Goal: Task Accomplishment & Management: Use online tool/utility

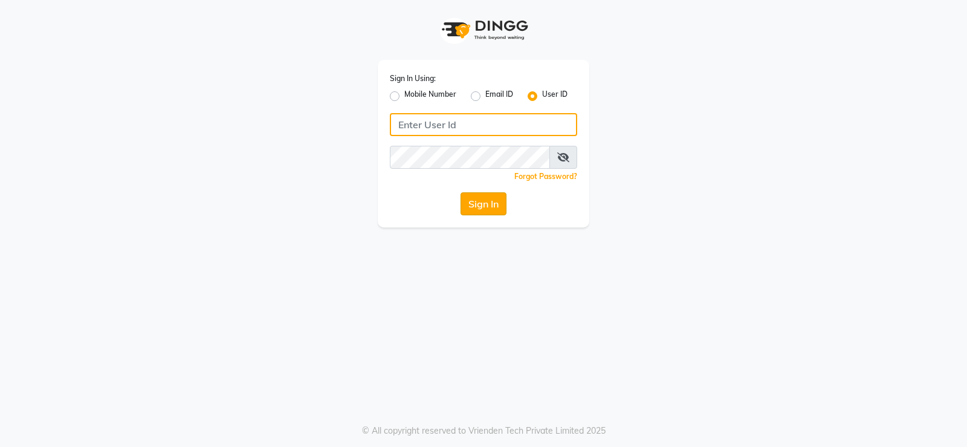
type input "9026627525"
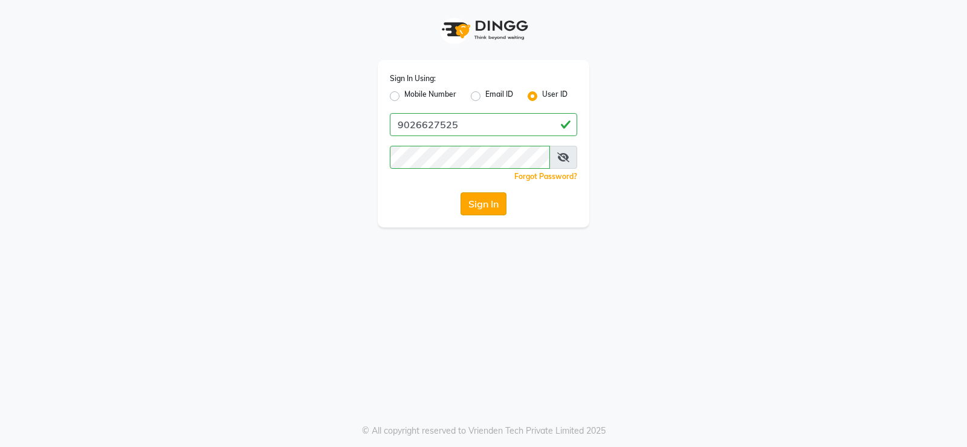
drag, startPoint x: 505, startPoint y: 194, endPoint x: 500, endPoint y: 200, distance: 7.4
click at [504, 195] on button "Sign In" at bounding box center [484, 203] width 46 height 23
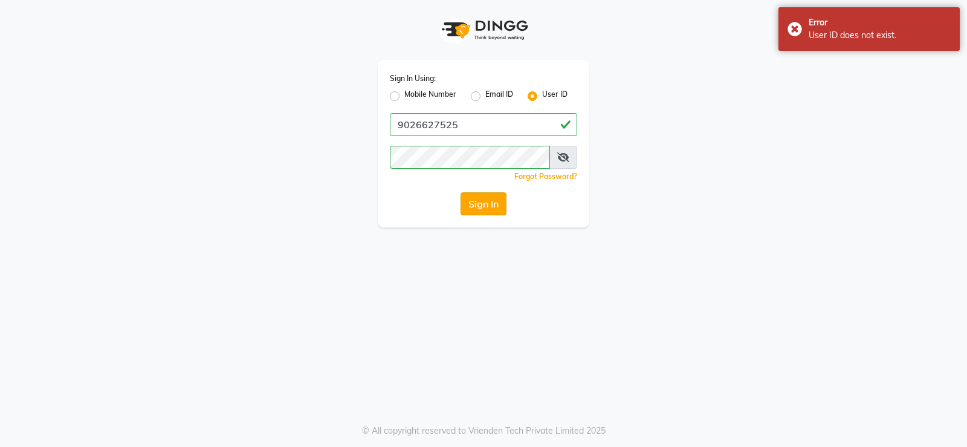
click at [494, 204] on button "Sign In" at bounding box center [484, 203] width 46 height 23
click at [491, 200] on button "Sign In" at bounding box center [484, 203] width 46 height 23
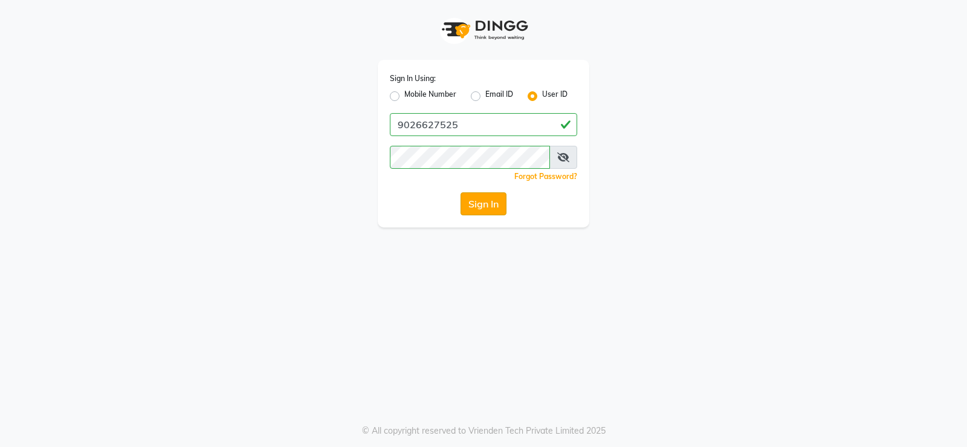
click at [493, 206] on button "Sign In" at bounding box center [484, 203] width 46 height 23
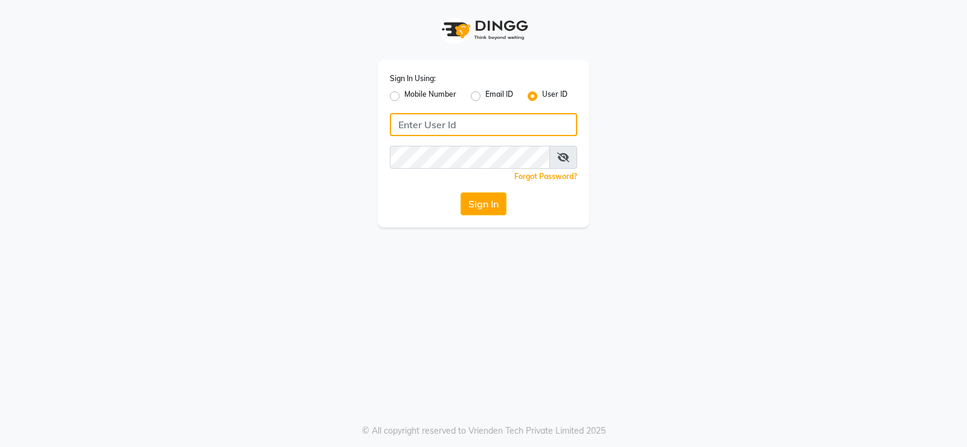
type input "9026627525"
click at [460, 267] on div "Sign In Using: Mobile Number Email ID User ID 9026627525 Remember me Forgot Pas…" at bounding box center [483, 223] width 967 height 447
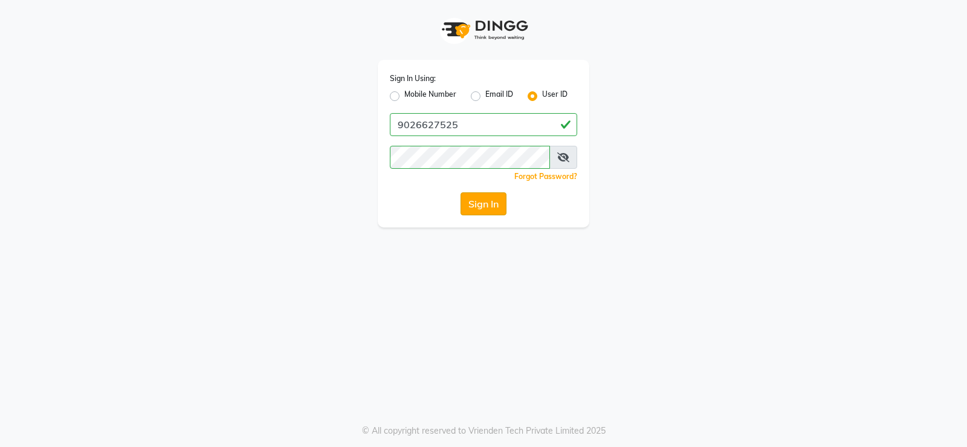
click at [476, 199] on button "Sign In" at bounding box center [484, 203] width 46 height 23
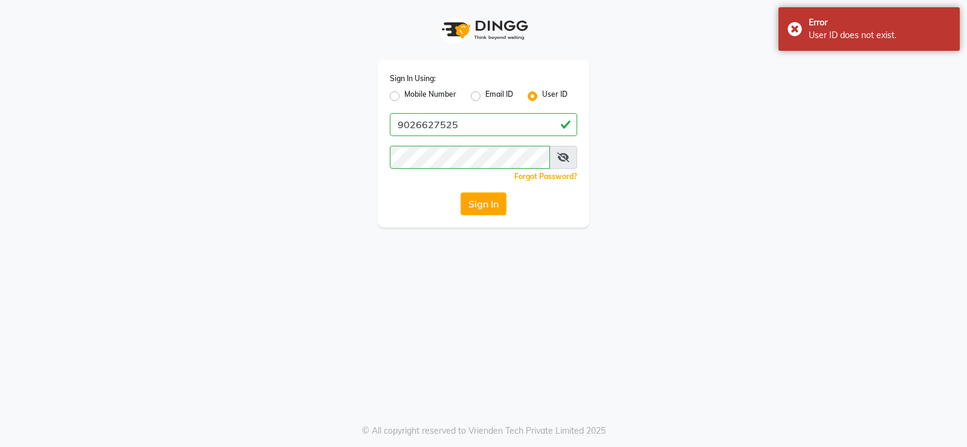
click at [424, 235] on div "Sign In Using: Mobile Number Email ID User ID 9026627525 Remember me Forgot Pas…" at bounding box center [483, 223] width 967 height 447
click at [481, 210] on button "Sign In" at bounding box center [484, 203] width 46 height 23
click at [568, 154] on icon at bounding box center [563, 157] width 12 height 10
click at [568, 154] on icon at bounding box center [563, 157] width 11 height 10
click at [491, 206] on button "Sign In" at bounding box center [484, 203] width 46 height 23
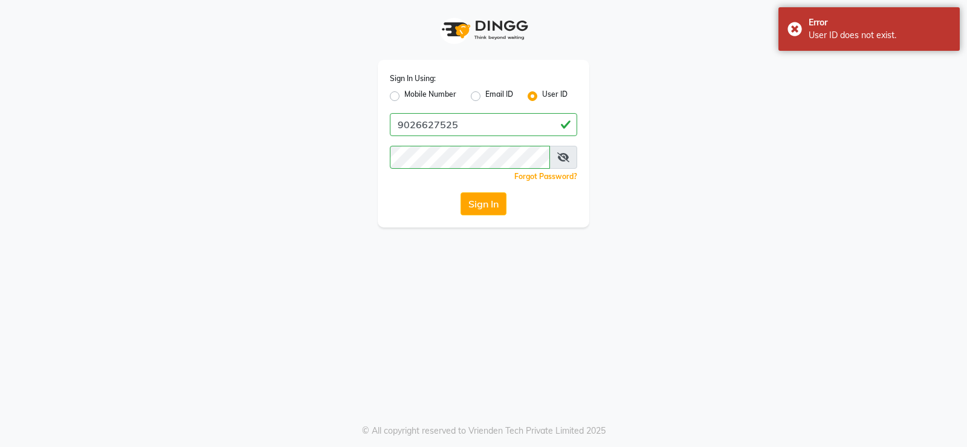
click at [485, 96] on label "Email ID" at bounding box center [499, 96] width 28 height 15
click at [485, 96] on input "Email ID" at bounding box center [489, 93] width 8 height 8
radio input "true"
radio input "false"
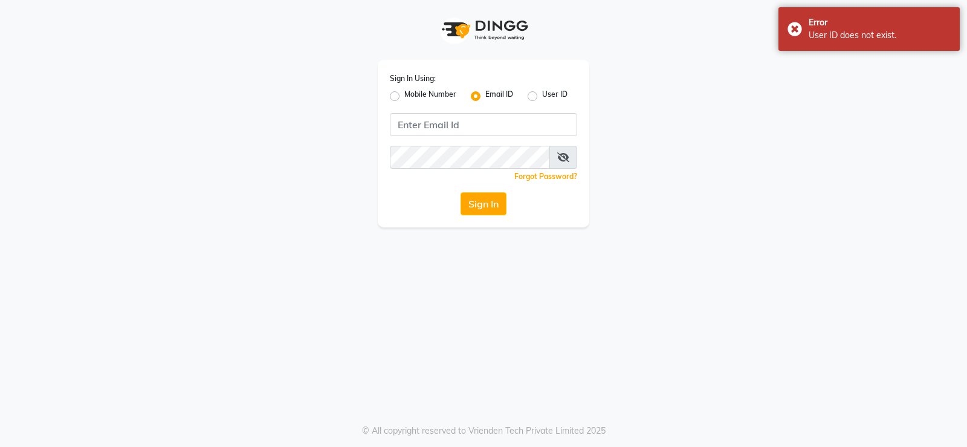
click at [404, 96] on label "Mobile Number" at bounding box center [430, 96] width 52 height 15
click at [404, 96] on input "Mobile Number" at bounding box center [408, 93] width 8 height 8
radio input "true"
radio input "false"
click at [485, 199] on button "Sign In" at bounding box center [484, 203] width 46 height 23
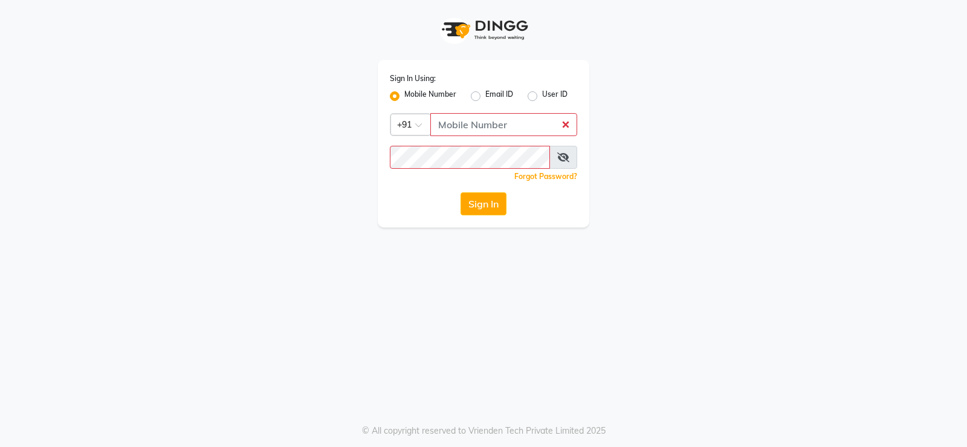
click at [559, 97] on label "User ID" at bounding box center [554, 96] width 25 height 15
click at [550, 97] on input "User ID" at bounding box center [546, 93] width 8 height 8
radio input "true"
radio input "false"
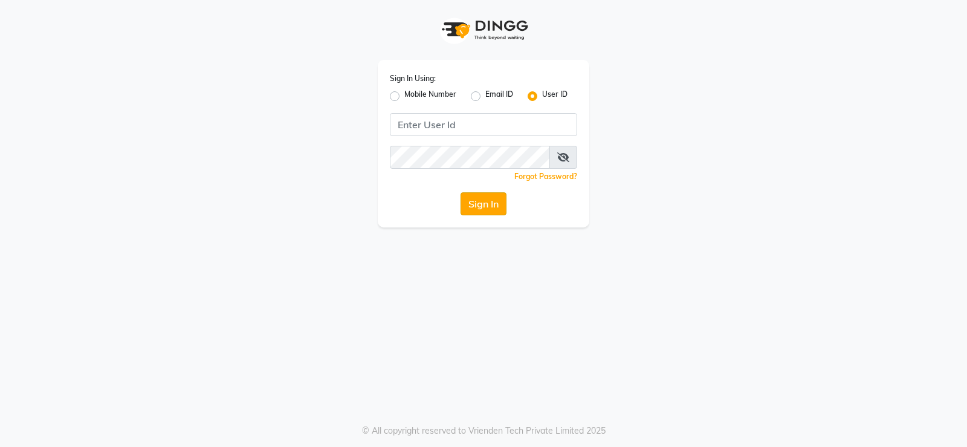
click at [492, 206] on button "Sign In" at bounding box center [484, 203] width 46 height 23
type input "9026627525"
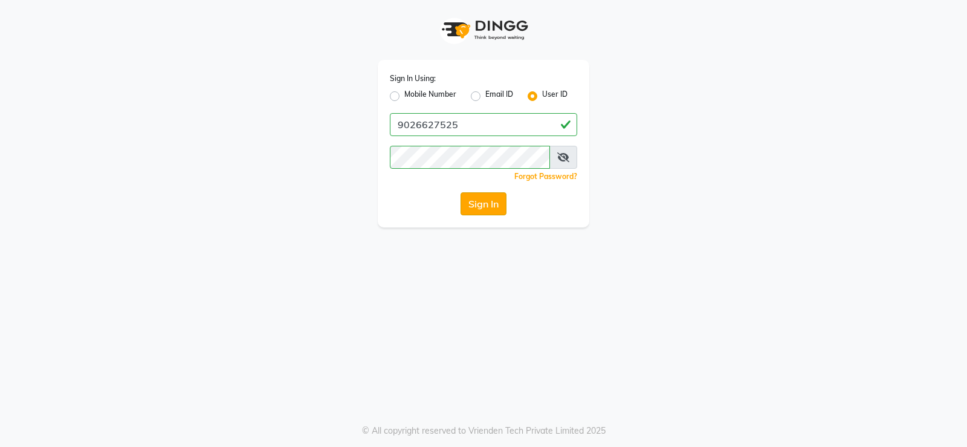
click at [495, 207] on button "Sign In" at bounding box center [484, 203] width 46 height 23
click at [497, 126] on input "9026627525" at bounding box center [483, 124] width 187 height 23
click at [489, 207] on button "Sign In" at bounding box center [484, 203] width 46 height 23
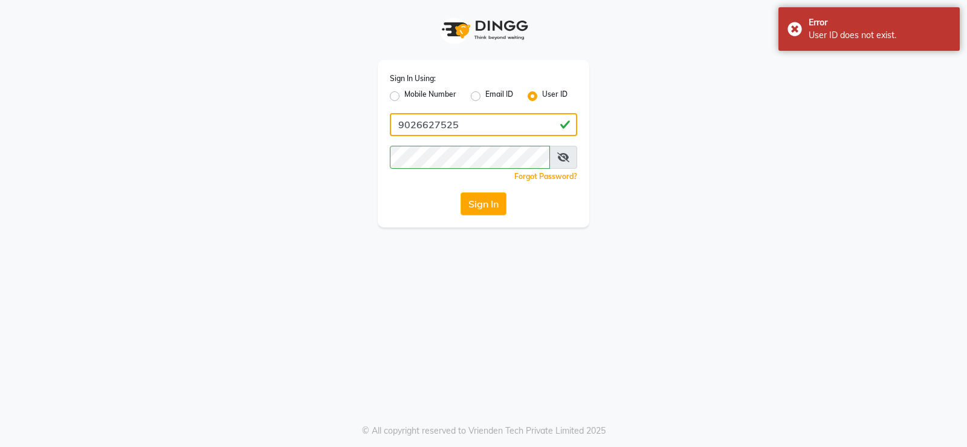
click at [490, 123] on input "9026627525" at bounding box center [483, 124] width 187 height 23
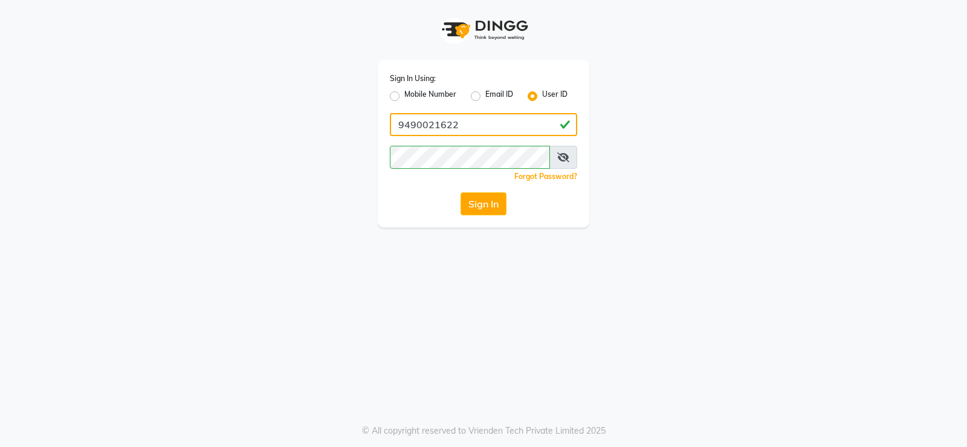
type input "9490021622"
drag, startPoint x: 462, startPoint y: 125, endPoint x: 384, endPoint y: 117, distance: 79.0
click at [384, 117] on div "Sign In Using: Mobile Number Email ID User ID 9490021622 Remember me Forgot Pas…" at bounding box center [484, 143] width 212 height 167
click at [390, 299] on div "Sign In Using: Mobile Number Email ID User ID 9490021622 Remember me Forgot Pas…" at bounding box center [483, 223] width 967 height 447
click at [484, 204] on button "Sign In" at bounding box center [484, 203] width 46 height 23
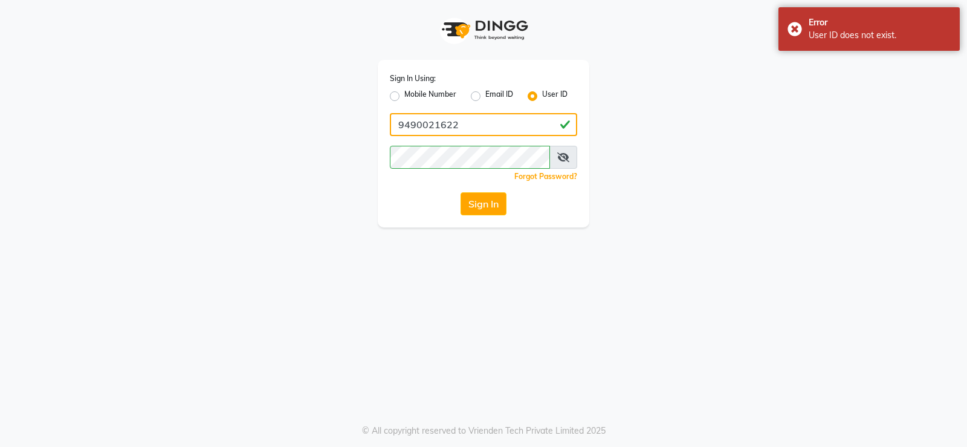
click at [506, 127] on input "9490021622" at bounding box center [483, 124] width 187 height 23
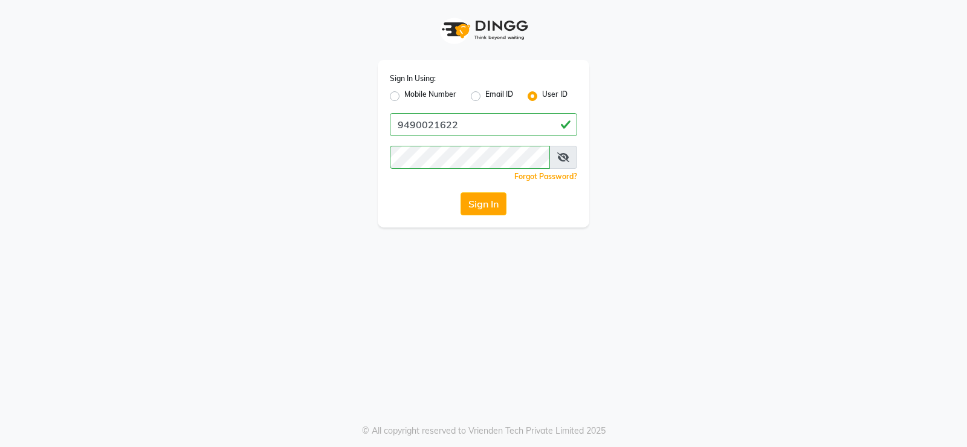
click at [542, 96] on label "User ID" at bounding box center [554, 96] width 25 height 15
click at [542, 96] on input "User ID" at bounding box center [546, 93] width 8 height 8
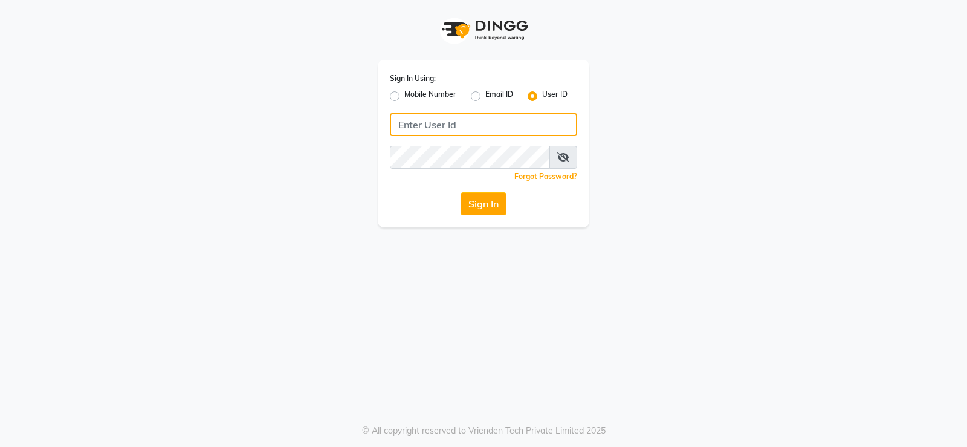
click at [526, 119] on input "Username" at bounding box center [483, 124] width 187 height 23
type input "9026627525"
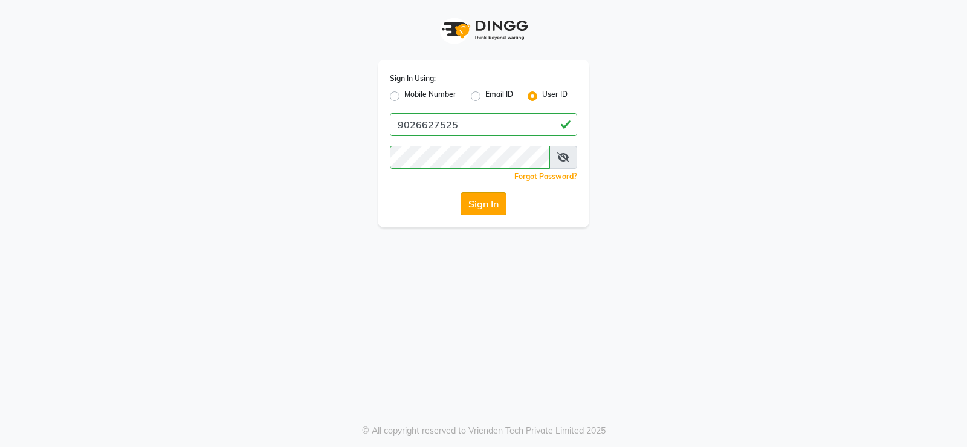
click at [502, 204] on button "Sign In" at bounding box center [484, 203] width 46 height 23
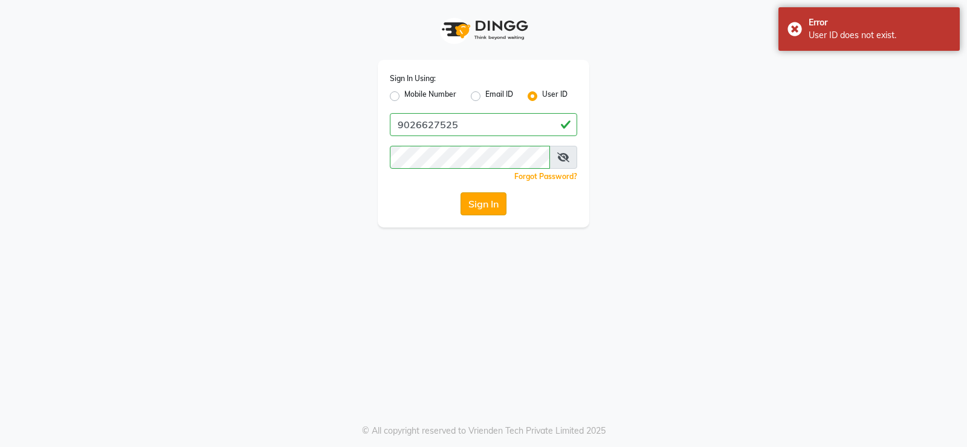
click at [490, 200] on button "Sign In" at bounding box center [484, 203] width 46 height 23
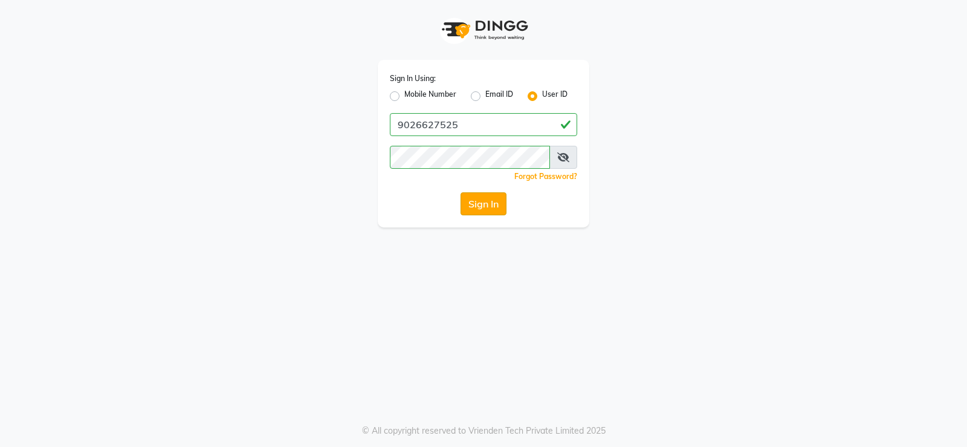
click at [485, 209] on button "Sign In" at bounding box center [484, 203] width 46 height 23
click at [479, 207] on button "Sign In" at bounding box center [484, 203] width 46 height 23
click at [404, 98] on label "Mobile Number" at bounding box center [430, 96] width 52 height 15
click at [404, 97] on input "Mobile Number" at bounding box center [408, 93] width 8 height 8
radio input "true"
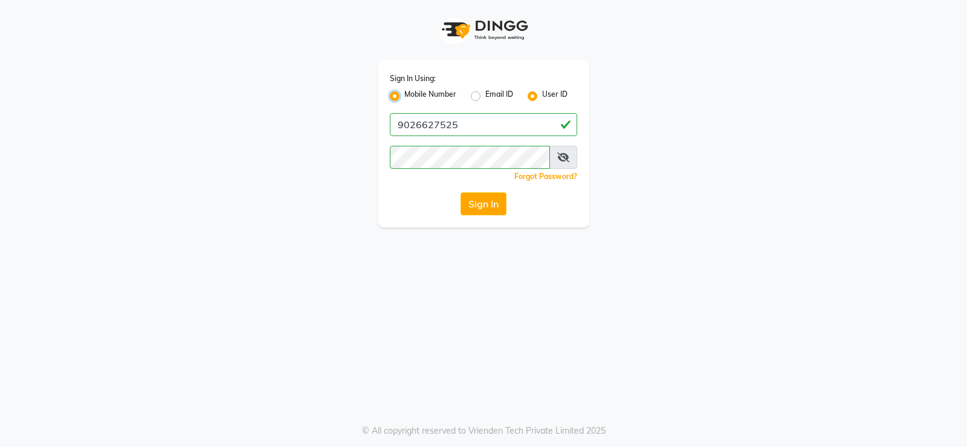
radio input "false"
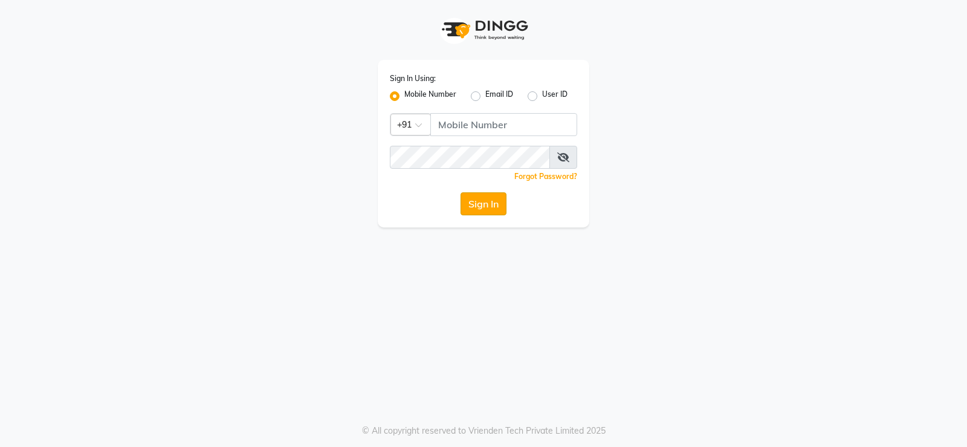
click at [473, 199] on button "Sign In" at bounding box center [484, 203] width 46 height 23
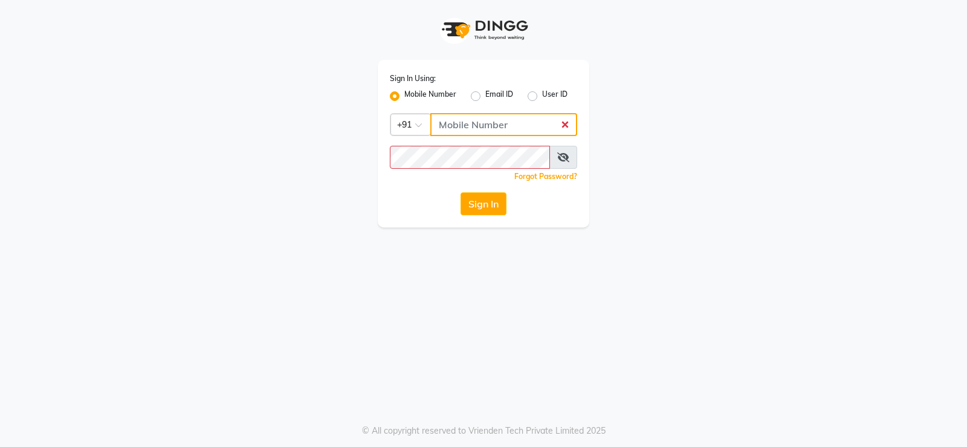
type input "9026627525"
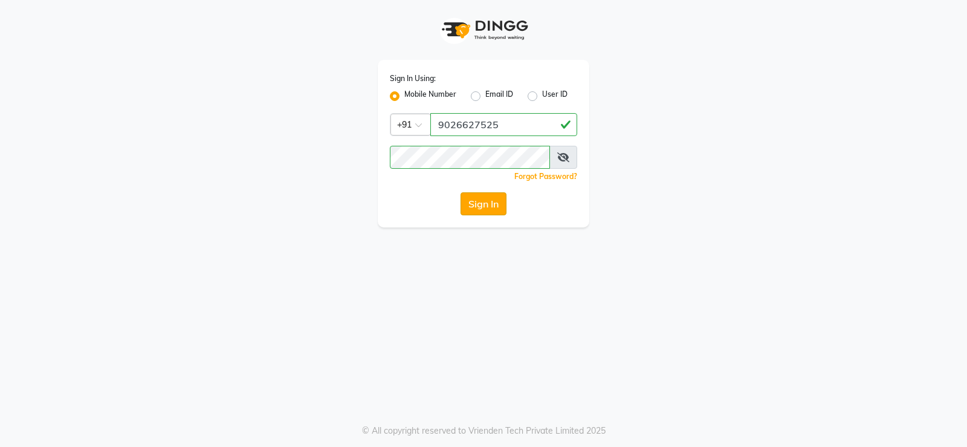
click at [491, 206] on button "Sign In" at bounding box center [484, 203] width 46 height 23
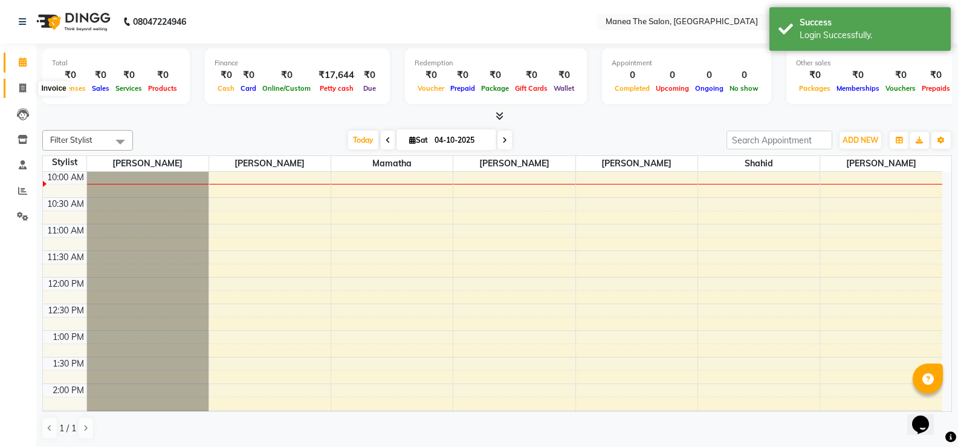
click at [24, 89] on icon at bounding box center [22, 87] width 7 height 9
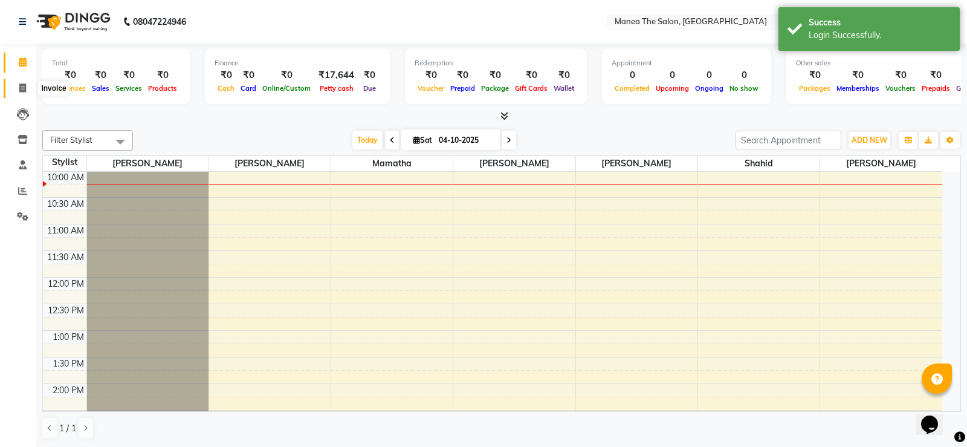
select select "5514"
select select "service"
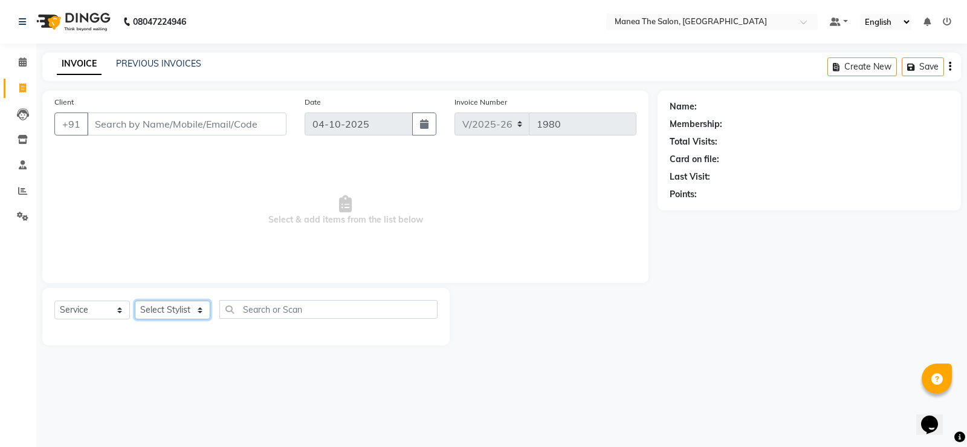
click at [198, 309] on select "Select Stylist Gulfam Ali Mamatha Monalika Nikhitha Rehan Ali Satya Kalagara Sh…" at bounding box center [173, 309] width 76 height 19
select select "90675"
click at [135, 300] on select "Select Stylist Gulfam Ali Mamatha Monalika Nikhitha Rehan Ali Satya Kalagara Sh…" at bounding box center [173, 309] width 76 height 19
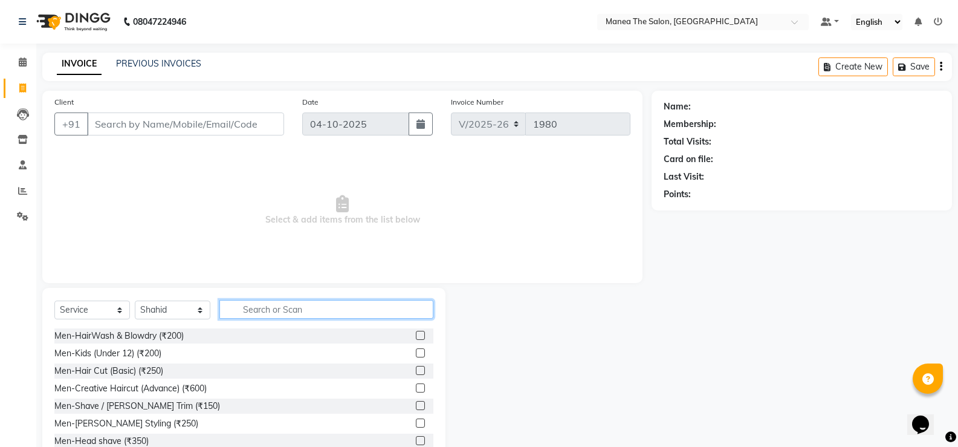
click at [281, 308] on input "text" at bounding box center [326, 309] width 214 height 19
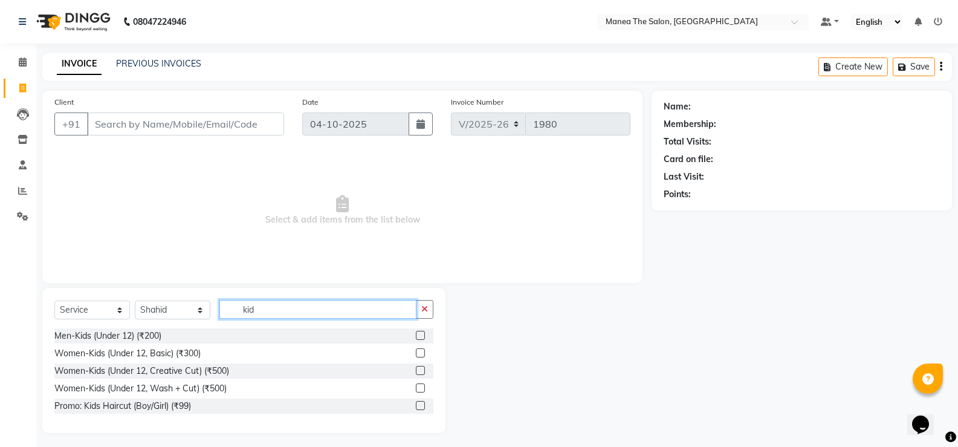
type input "kid"
click at [421, 335] on label at bounding box center [420, 335] width 9 height 9
click at [421, 335] on input "checkbox" at bounding box center [420, 336] width 8 height 8
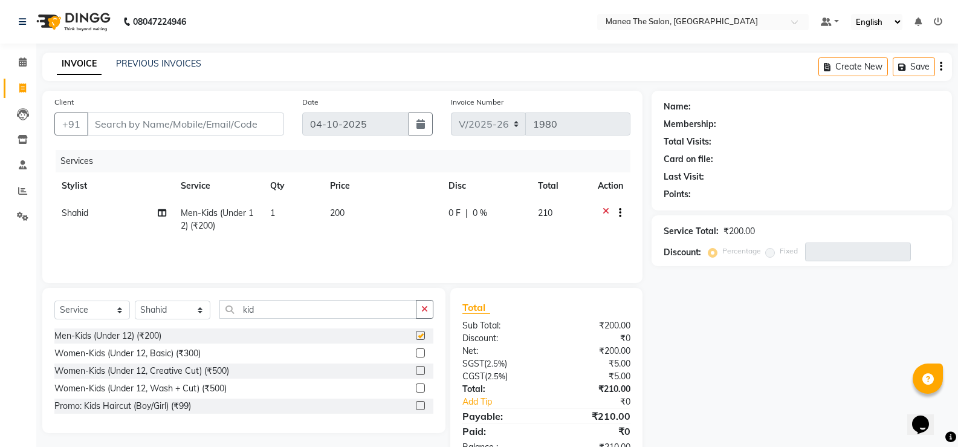
checkbox input "false"
click at [227, 124] on input "Client" at bounding box center [185, 123] width 197 height 23
type input "9"
type input "0"
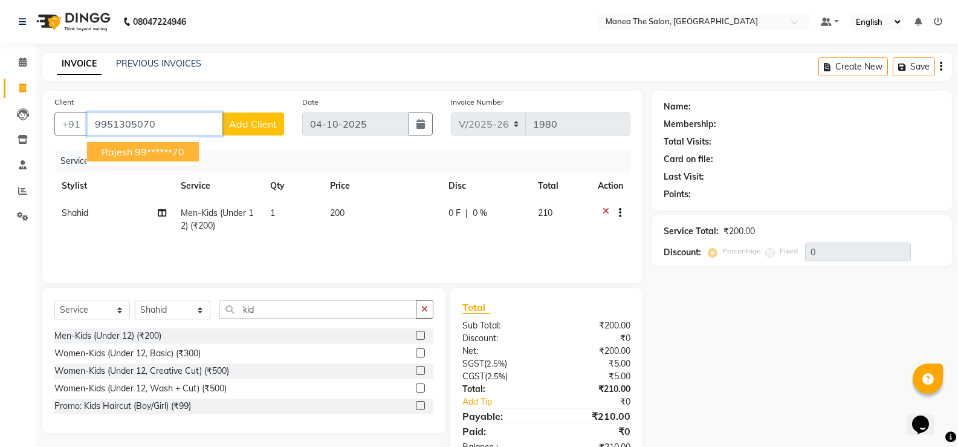
type input "9951305070"
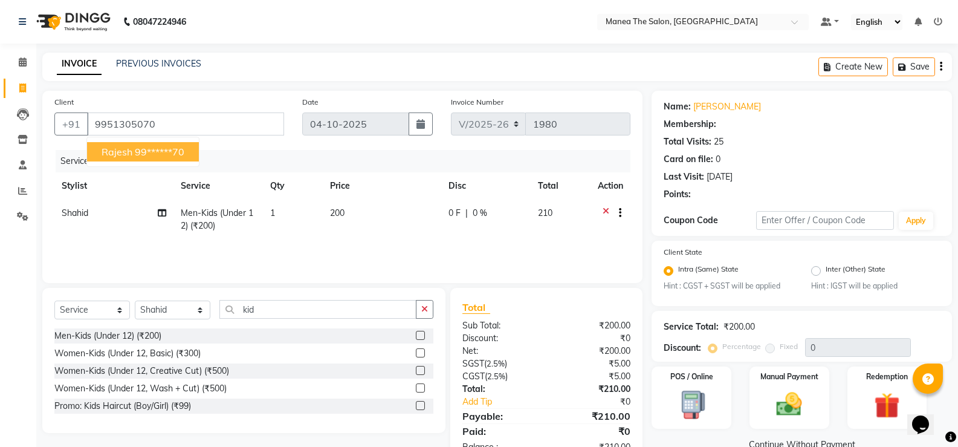
select select "1: Object"
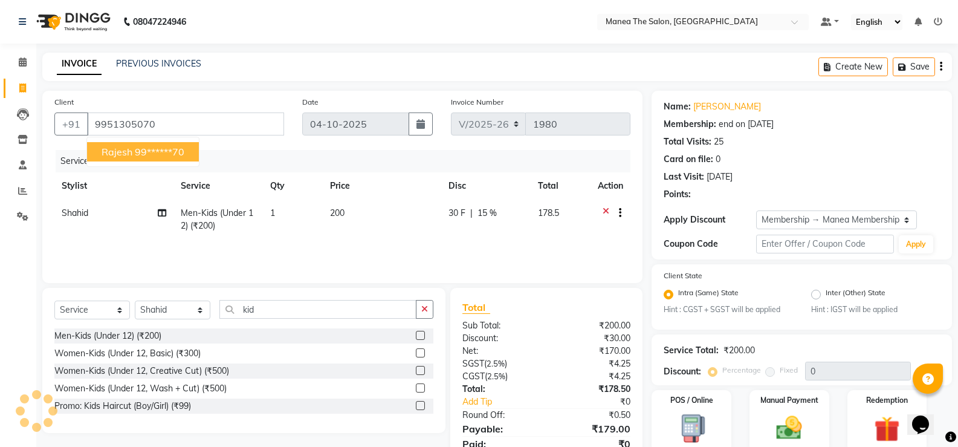
type input "15"
click at [192, 152] on button "rajesh 99******70" at bounding box center [143, 151] width 112 height 19
type input "99******70"
type input "0"
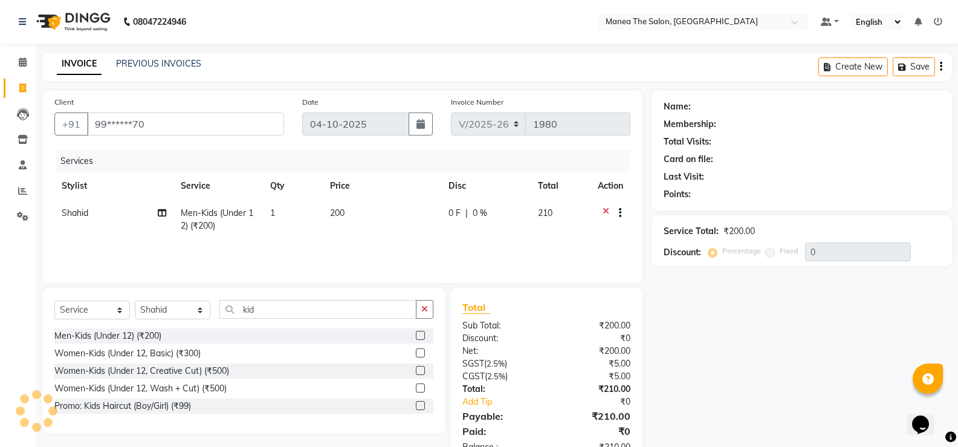
select select "1: Object"
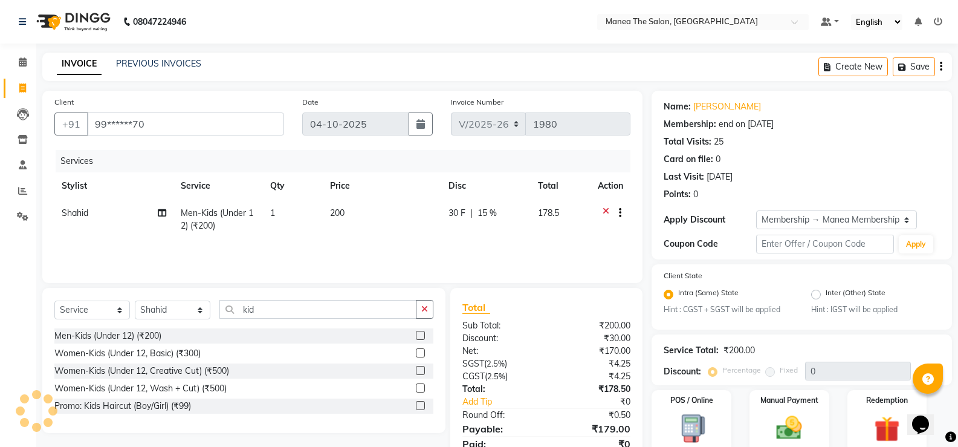
type input "15"
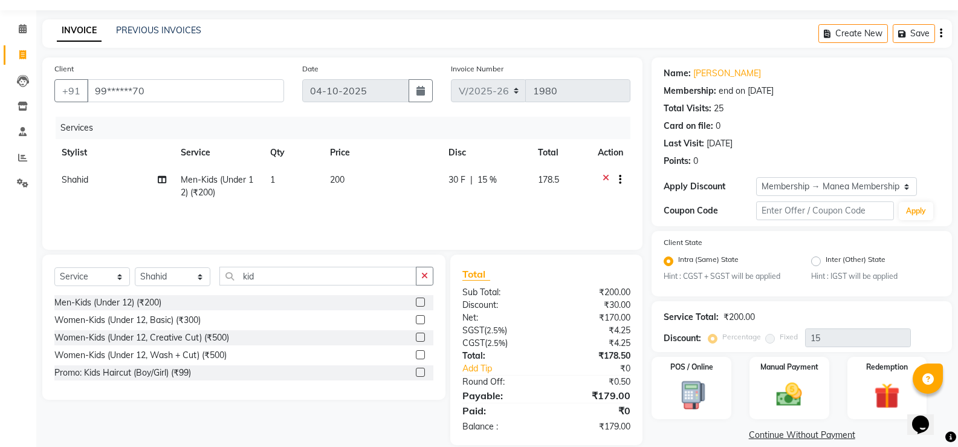
scroll to position [50, 0]
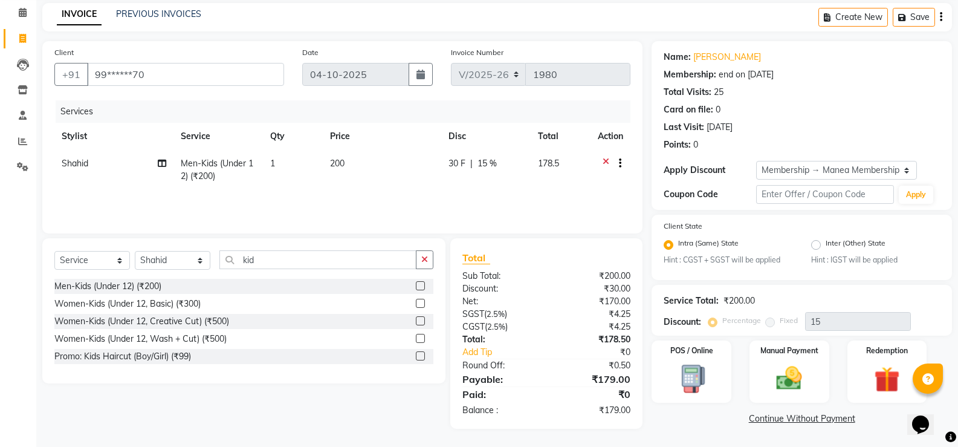
click at [606, 161] on icon at bounding box center [606, 164] width 7 height 15
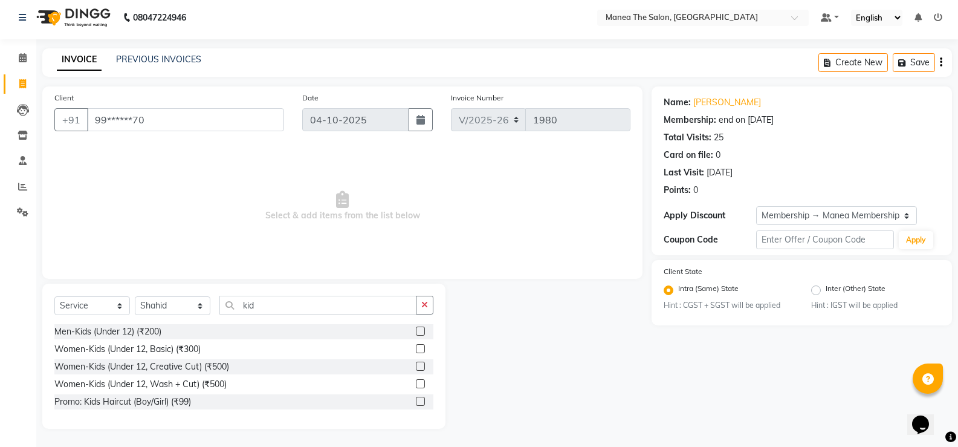
scroll to position [4, 0]
click at [186, 117] on input "99******70" at bounding box center [185, 119] width 197 height 23
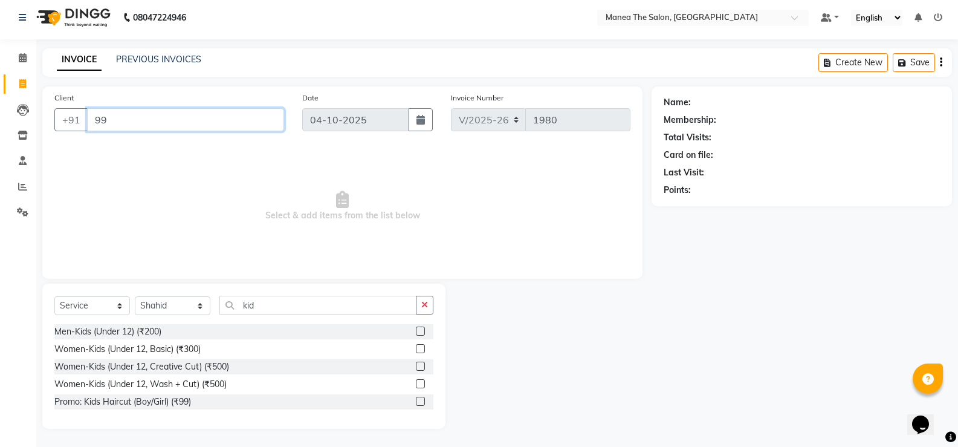
type input "9"
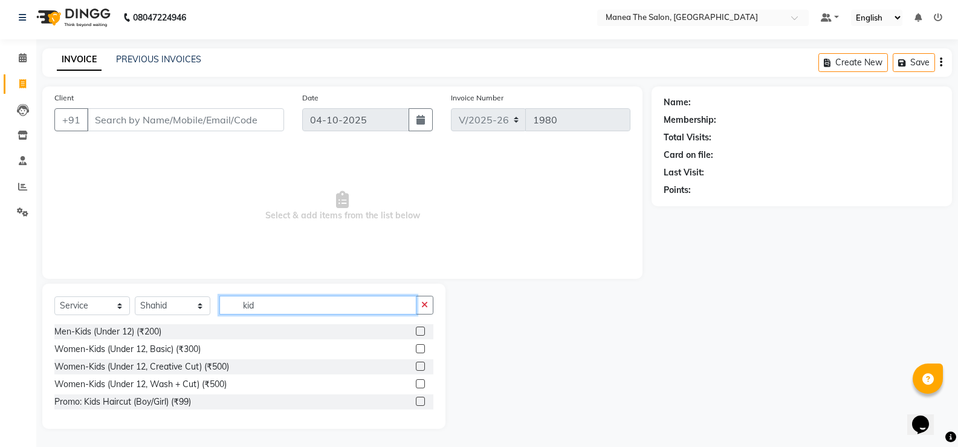
click at [328, 305] on input "kid" at bounding box center [317, 305] width 197 height 19
type input "k"
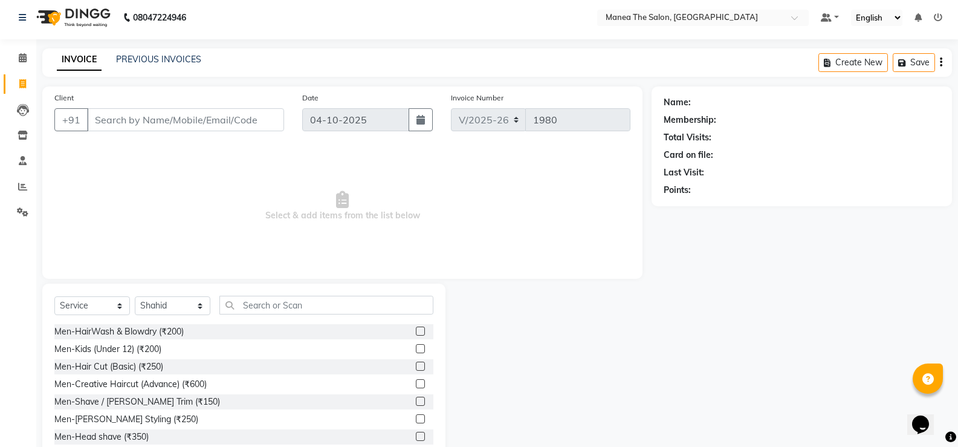
click at [416, 363] on label at bounding box center [420, 365] width 9 height 9
click at [416, 363] on input "checkbox" at bounding box center [420, 367] width 8 height 8
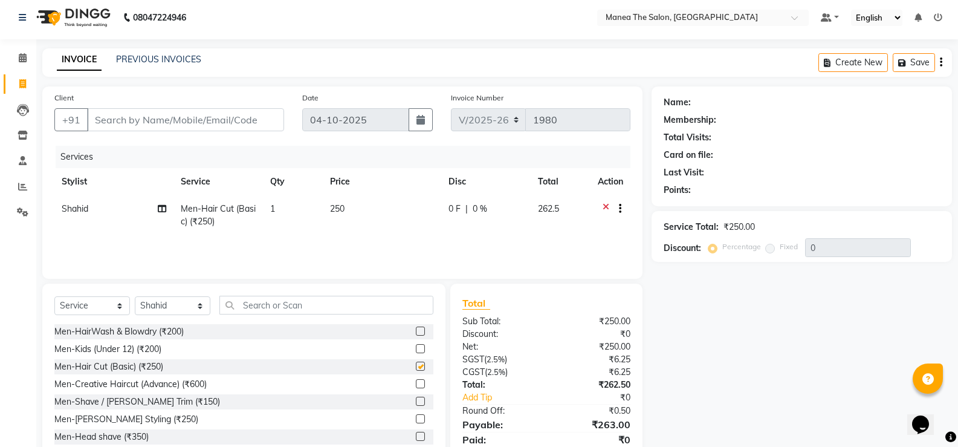
checkbox input "false"
click at [416, 400] on label at bounding box center [420, 401] width 9 height 9
click at [416, 400] on input "checkbox" at bounding box center [420, 402] width 8 height 8
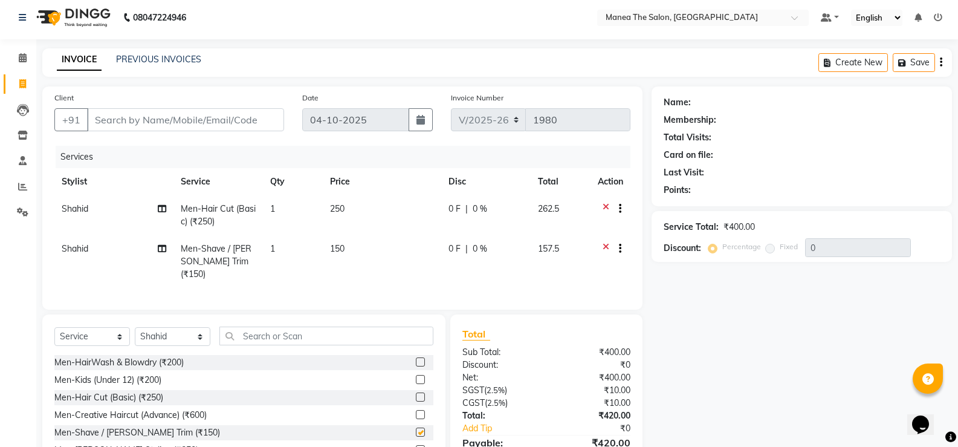
checkbox input "false"
click at [179, 122] on input "Client" at bounding box center [185, 119] width 197 height 23
click at [606, 204] on icon at bounding box center [606, 209] width 7 height 15
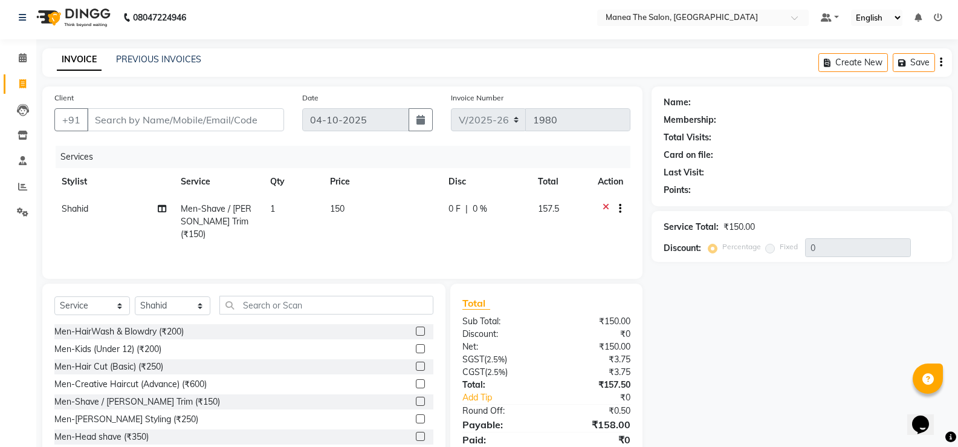
click at [609, 207] on div at bounding box center [615, 209] width 12 height 15
click at [607, 209] on icon at bounding box center [606, 209] width 7 height 15
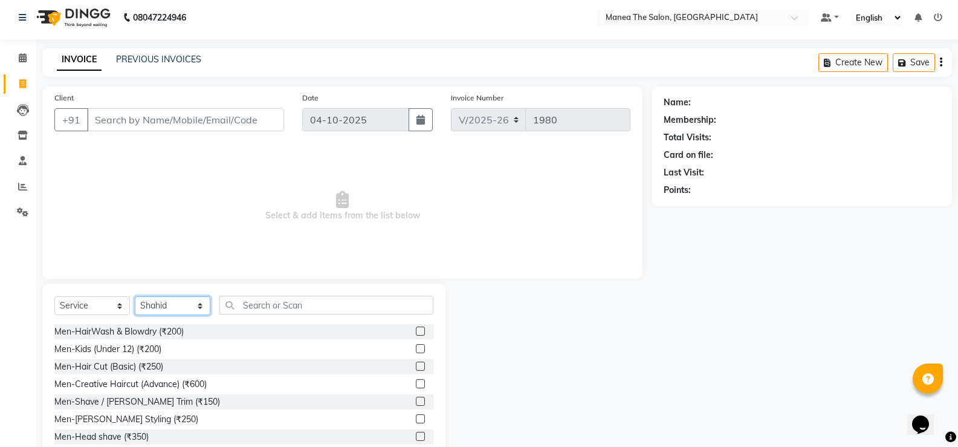
click at [192, 304] on select "Select Stylist Gulfam Ali Mamatha Monalika Nikhitha Rehan Ali Satya Kalagara Sh…" at bounding box center [173, 305] width 76 height 19
select select "59470"
click at [135, 296] on select "Select Stylist Gulfam Ali Mamatha Monalika Nikhitha Rehan Ali Satya Kalagara Sh…" at bounding box center [173, 305] width 76 height 19
click at [416, 362] on label at bounding box center [420, 365] width 9 height 9
click at [416, 363] on input "checkbox" at bounding box center [420, 367] width 8 height 8
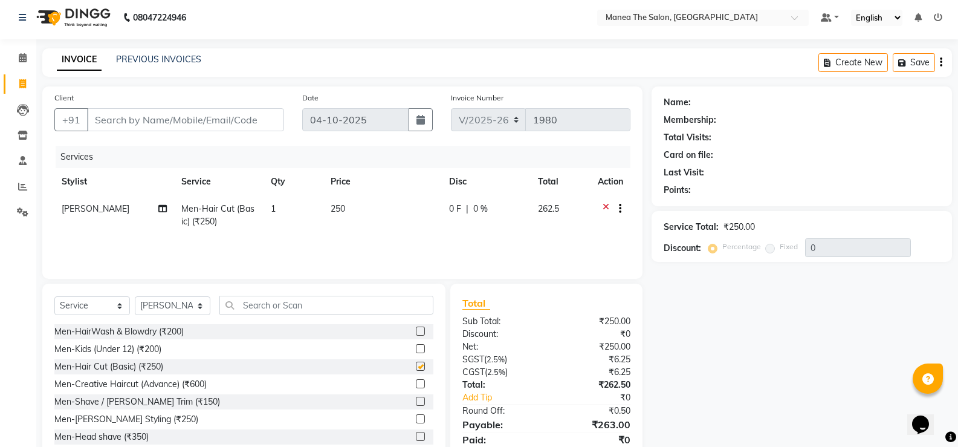
checkbox input "false"
click at [416, 398] on label at bounding box center [420, 401] width 9 height 9
click at [416, 398] on input "checkbox" at bounding box center [420, 402] width 8 height 8
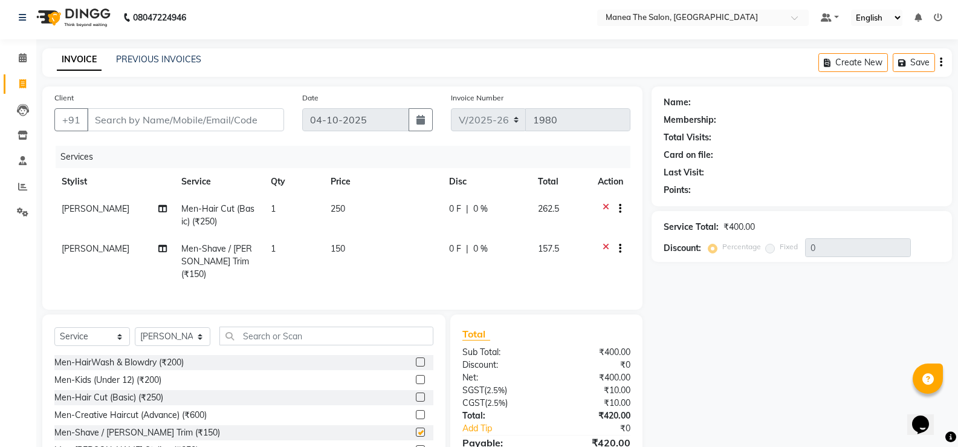
checkbox input "false"
click at [136, 118] on input "Client" at bounding box center [185, 119] width 197 height 23
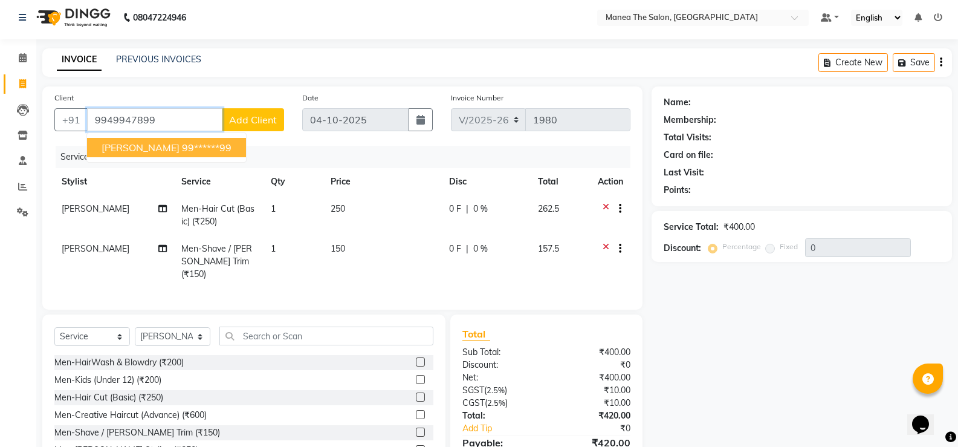
type input "9949947899"
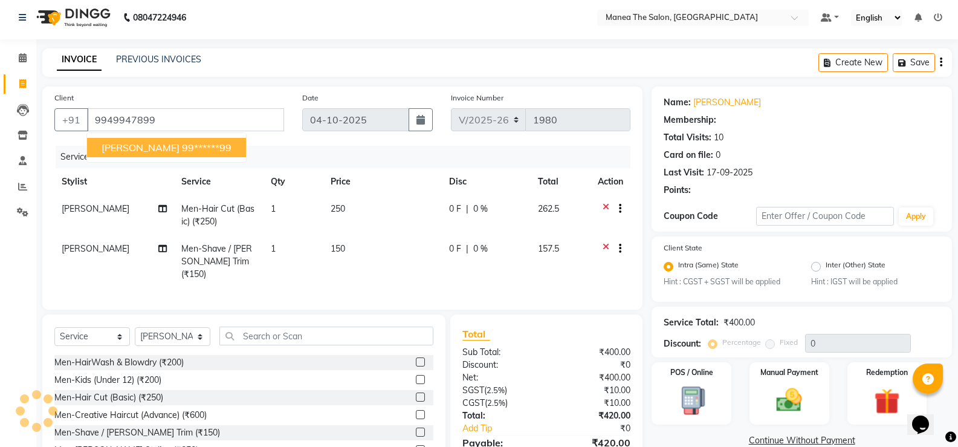
select select "1: Object"
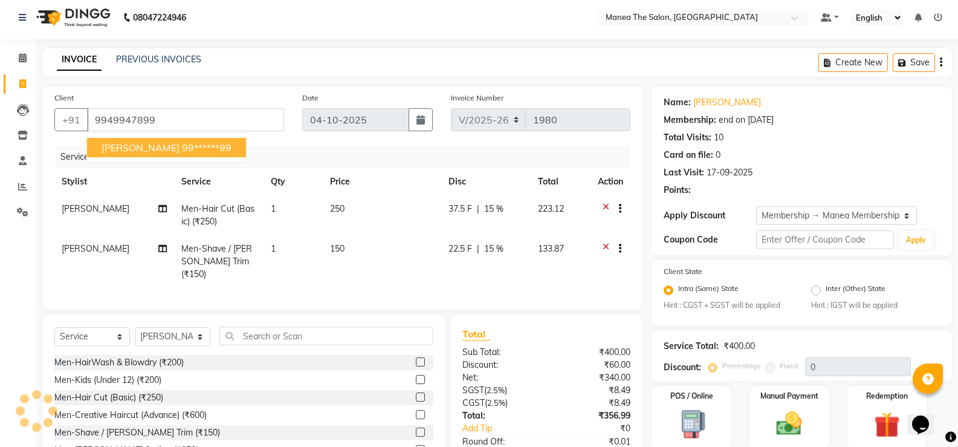
type input "15"
click at [121, 148] on span "virender" at bounding box center [141, 147] width 78 height 12
type input "99******99"
type input "0"
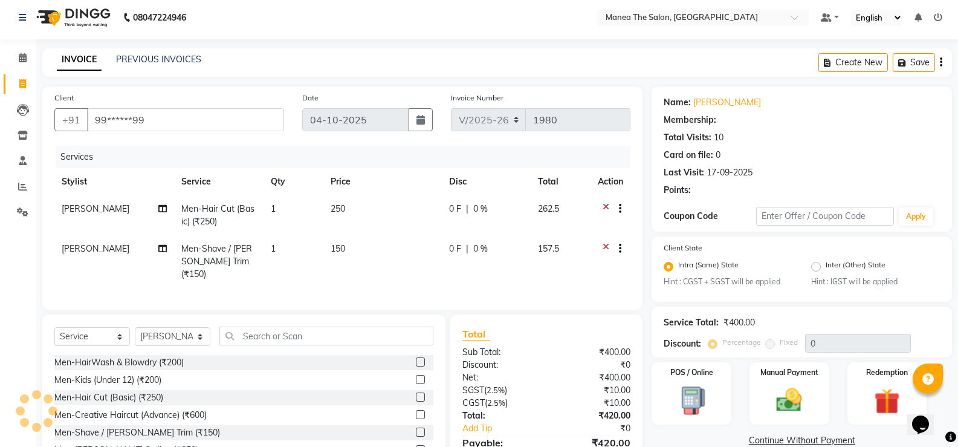
select select "1: Object"
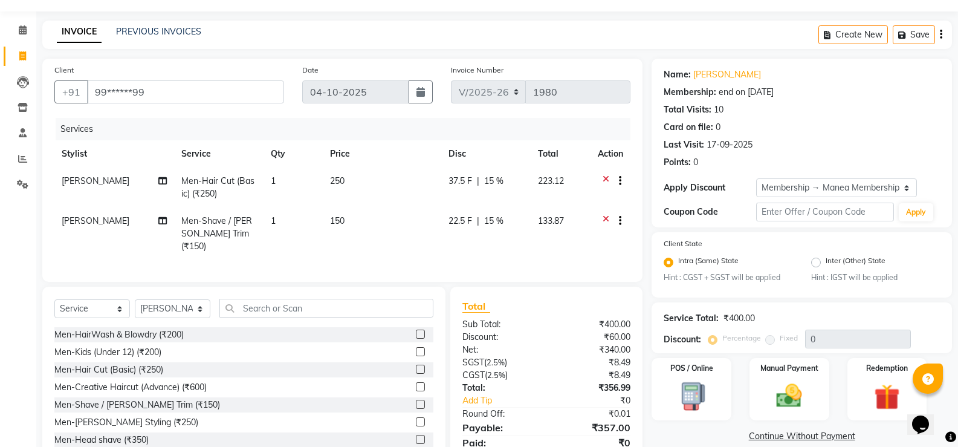
type input "15"
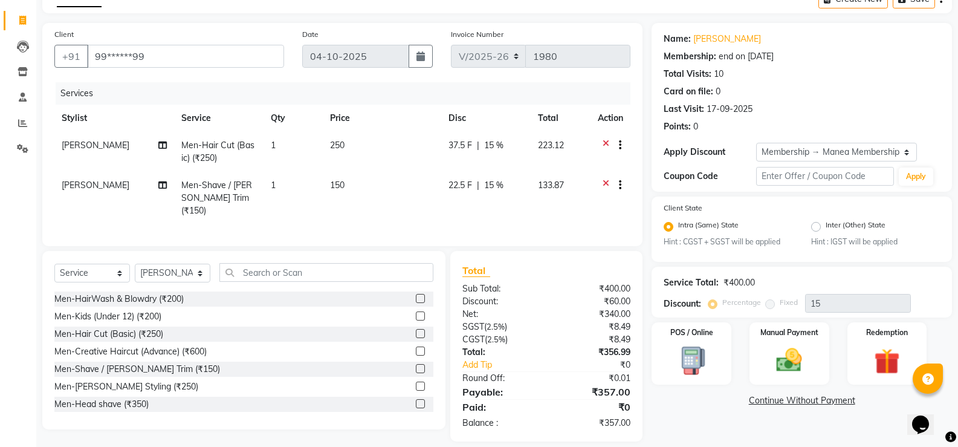
scroll to position [77, 0]
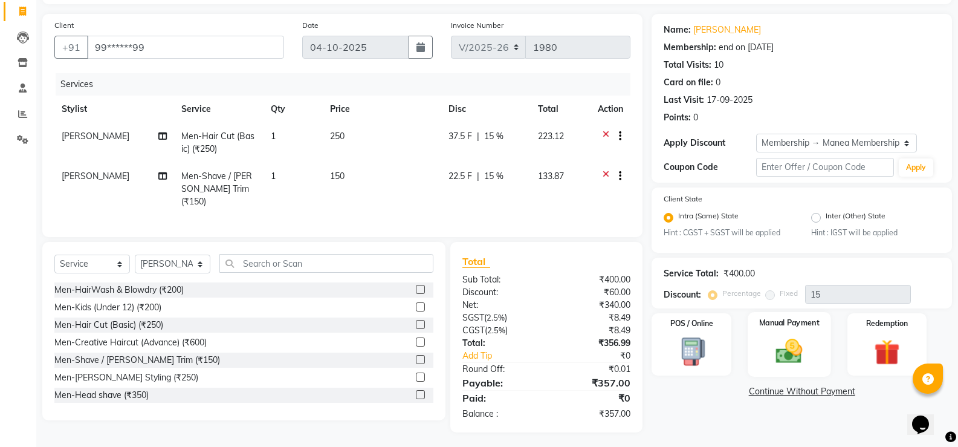
click at [786, 349] on img at bounding box center [789, 351] width 43 height 31
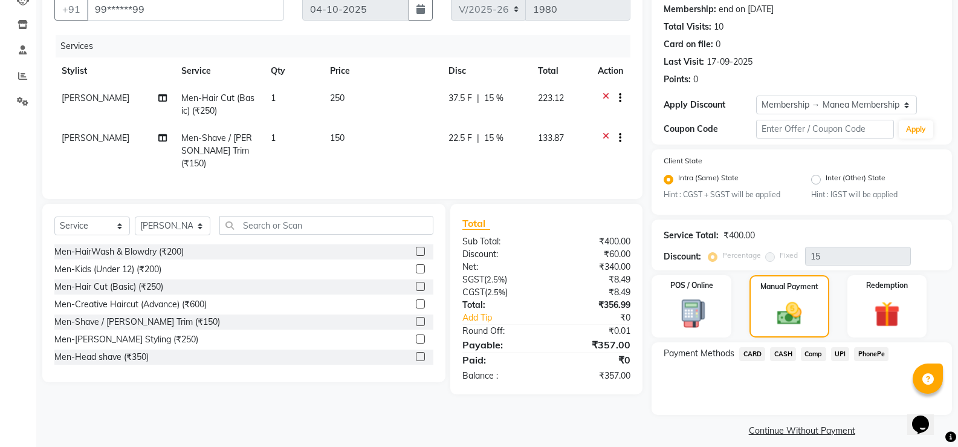
scroll to position [126, 0]
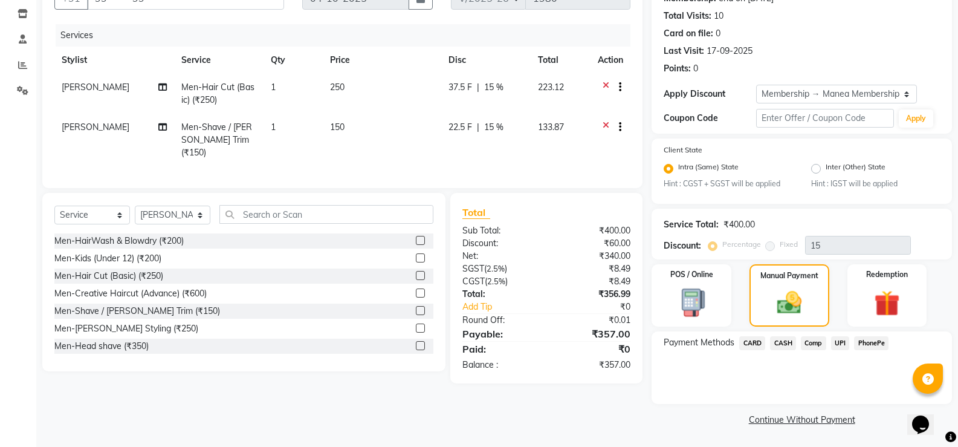
click at [742, 338] on span "CARD" at bounding box center [752, 343] width 26 height 14
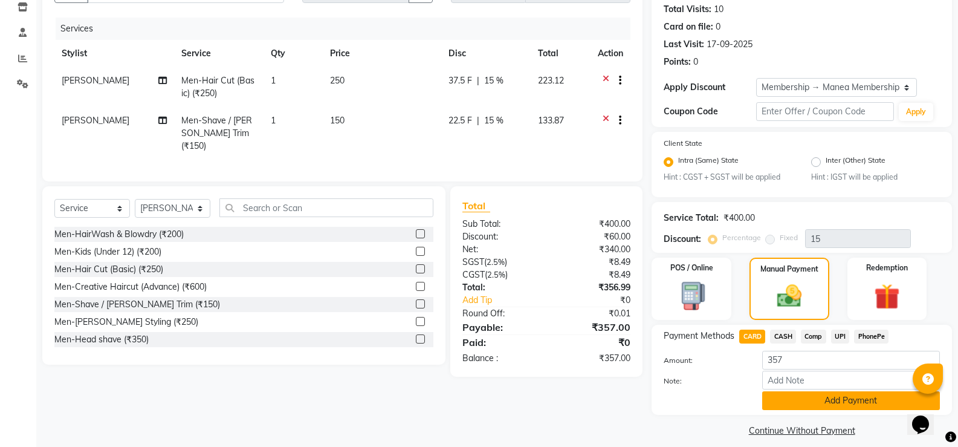
scroll to position [143, 0]
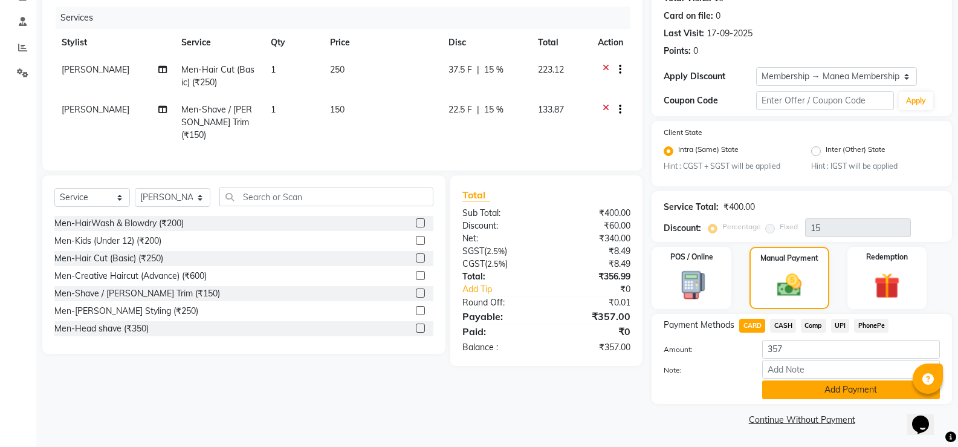
click at [808, 394] on button "Add Payment" at bounding box center [851, 389] width 178 height 19
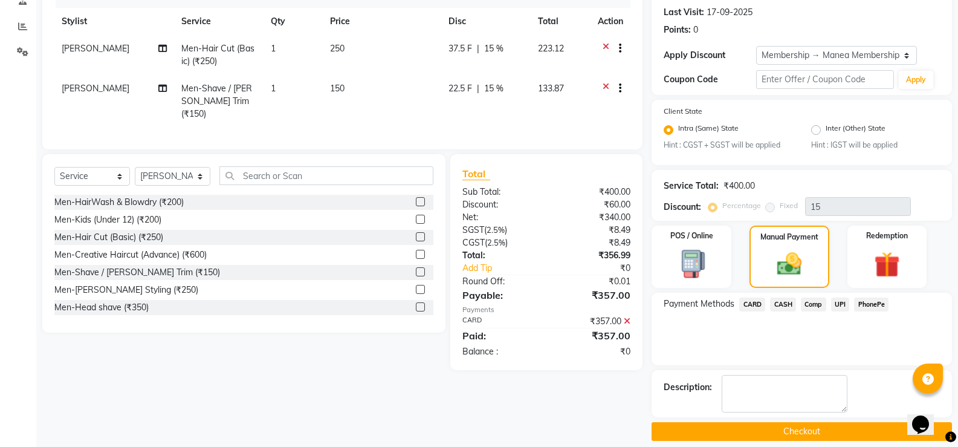
scroll to position [176, 0]
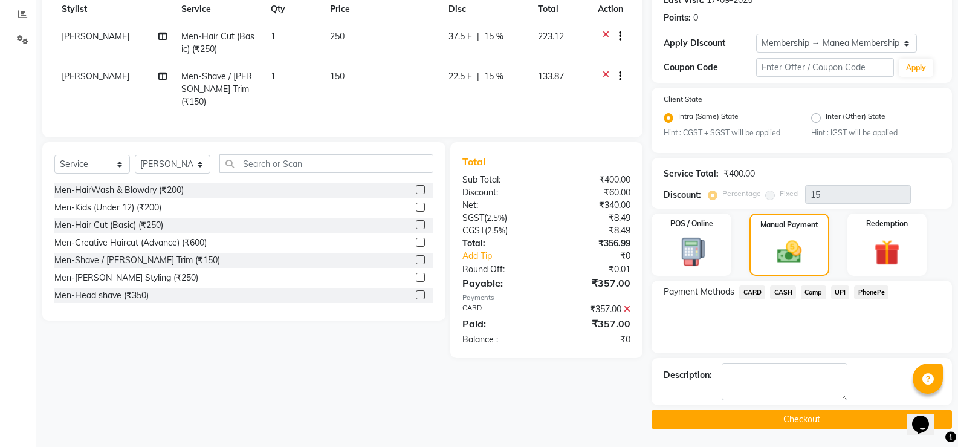
click at [792, 417] on button "Checkout" at bounding box center [802, 419] width 300 height 19
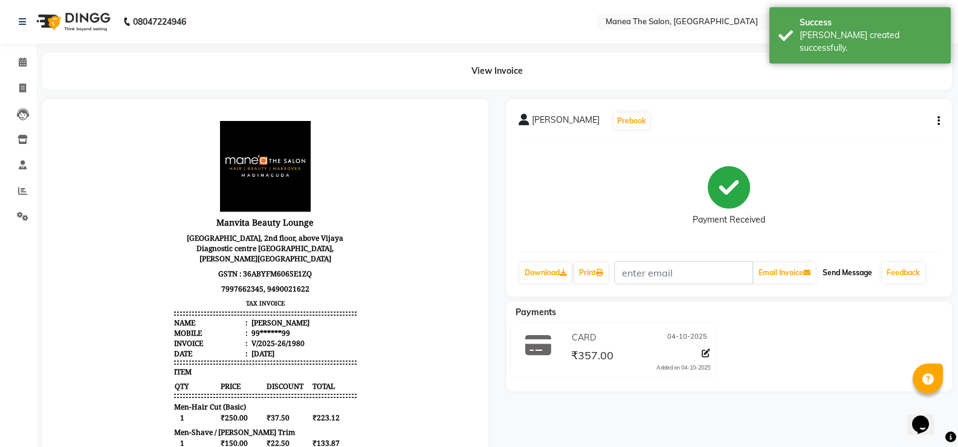
click at [846, 271] on button "Send Message" at bounding box center [847, 272] width 59 height 21
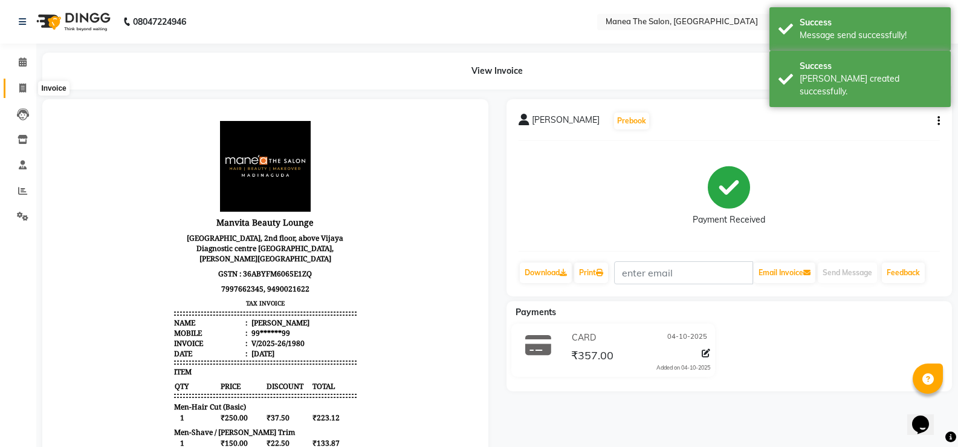
click at [19, 86] on icon at bounding box center [22, 87] width 7 height 9
select select "service"
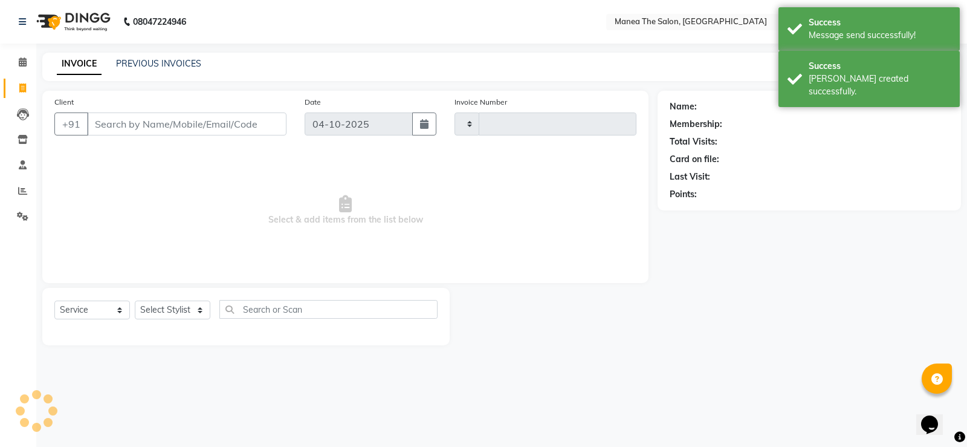
type input "1981"
select select "5514"
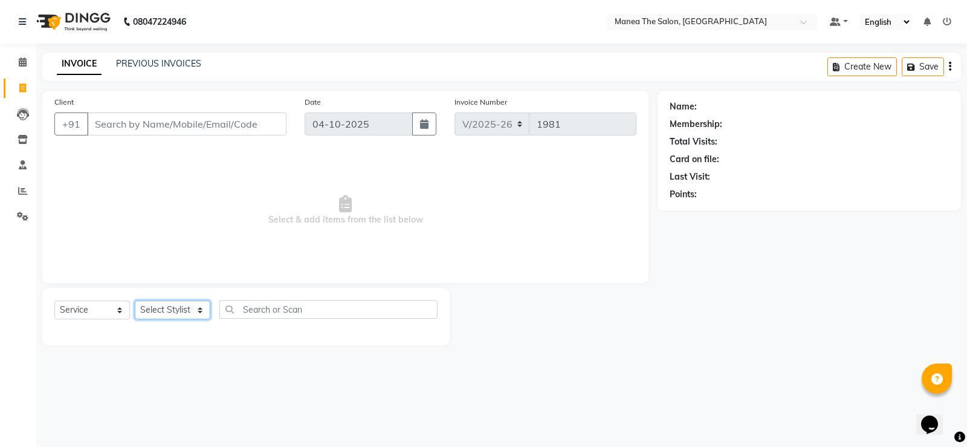
click at [199, 312] on select "Select Stylist Gulfam Ali Mamatha Monalika Nikhitha Rehan Ali Satya Kalagara Sh…" at bounding box center [173, 309] width 76 height 19
select select "90675"
click at [135, 300] on select "Select Stylist Gulfam Ali Mamatha Monalika Nikhitha Rehan Ali Satya Kalagara Sh…" at bounding box center [173, 309] width 76 height 19
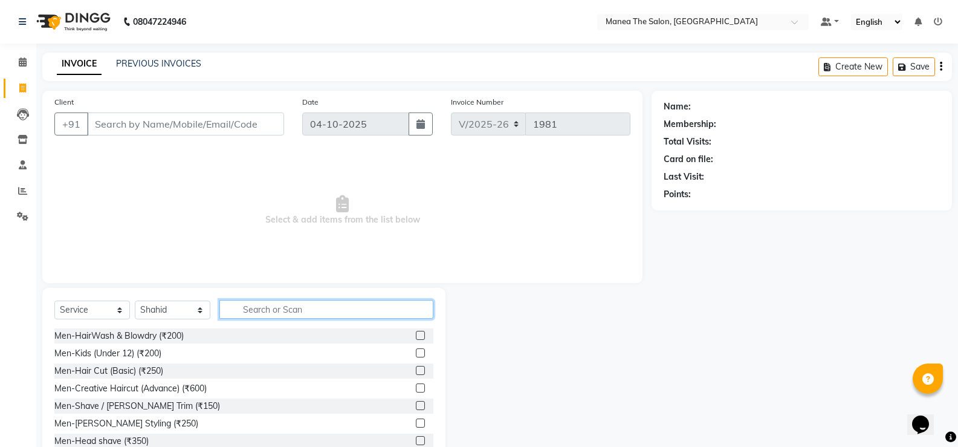
click at [289, 308] on input "text" at bounding box center [326, 309] width 214 height 19
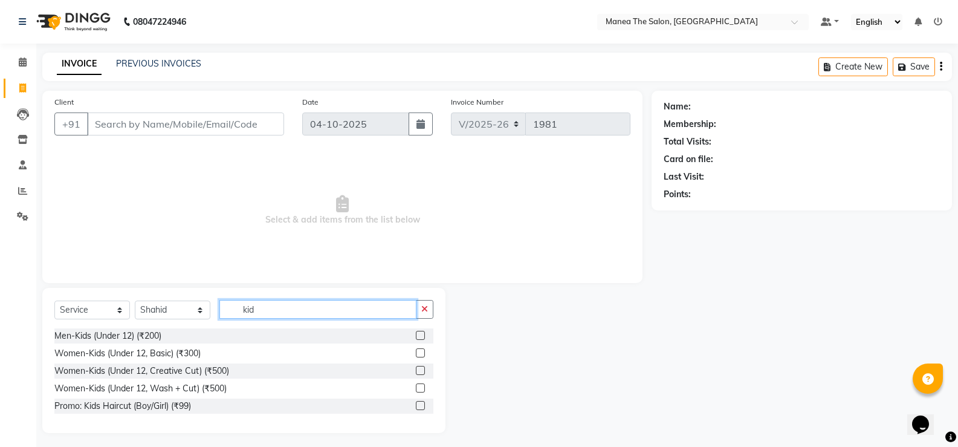
type input "kid"
click at [422, 337] on label at bounding box center [420, 335] width 9 height 9
click at [422, 337] on input "checkbox" at bounding box center [420, 336] width 8 height 8
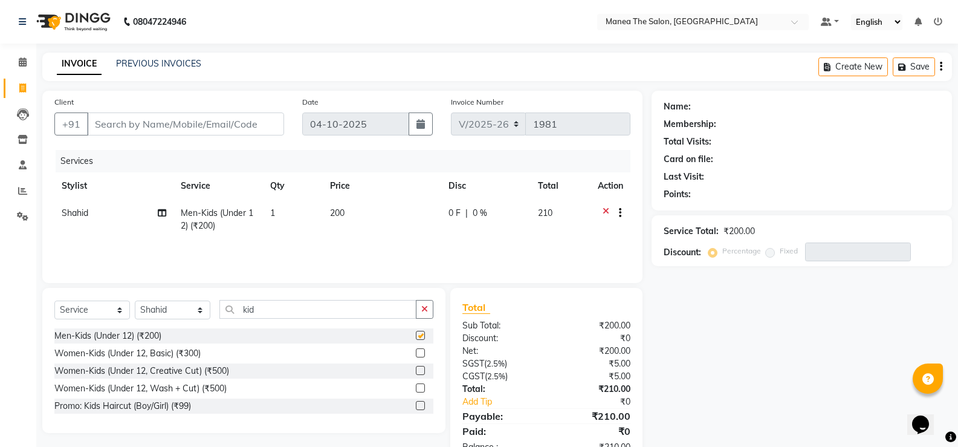
checkbox input "false"
click at [273, 310] on input "kid" at bounding box center [317, 309] width 197 height 19
type input "k"
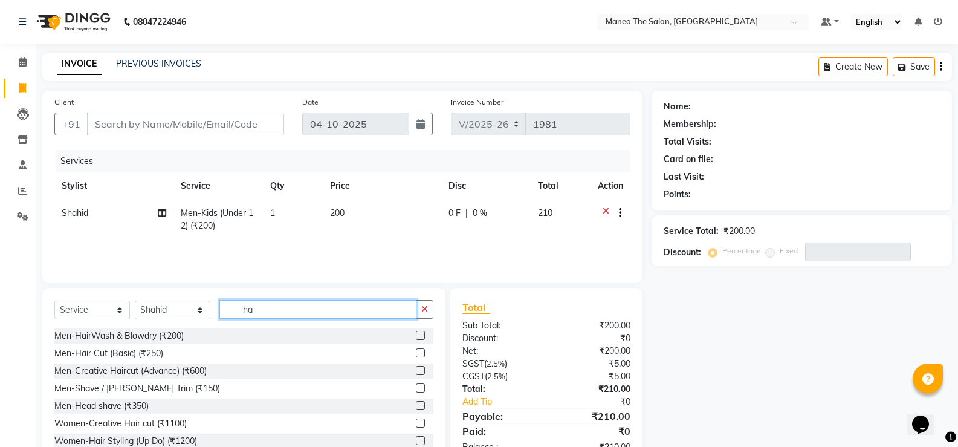
type input "h"
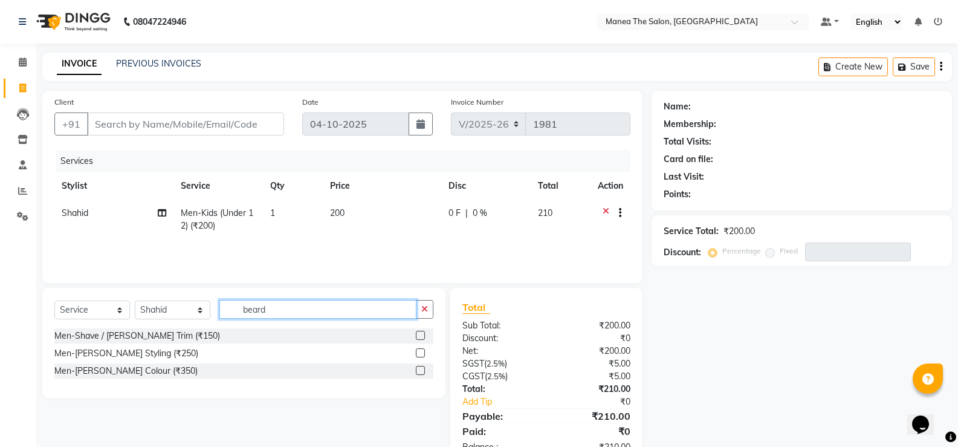
type input "beard"
click at [420, 334] on label at bounding box center [420, 335] width 9 height 9
click at [420, 334] on input "checkbox" at bounding box center [420, 336] width 8 height 8
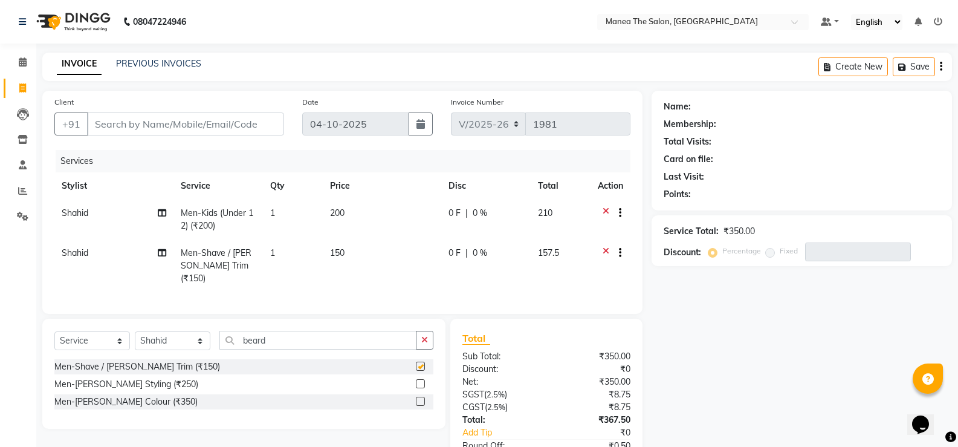
checkbox input "false"
click at [292, 334] on input "beard" at bounding box center [317, 340] width 197 height 19
type input "b"
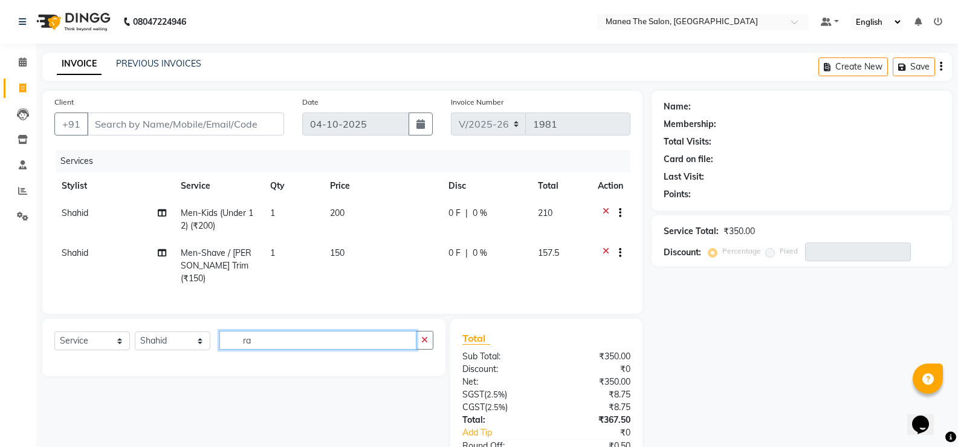
type input "r"
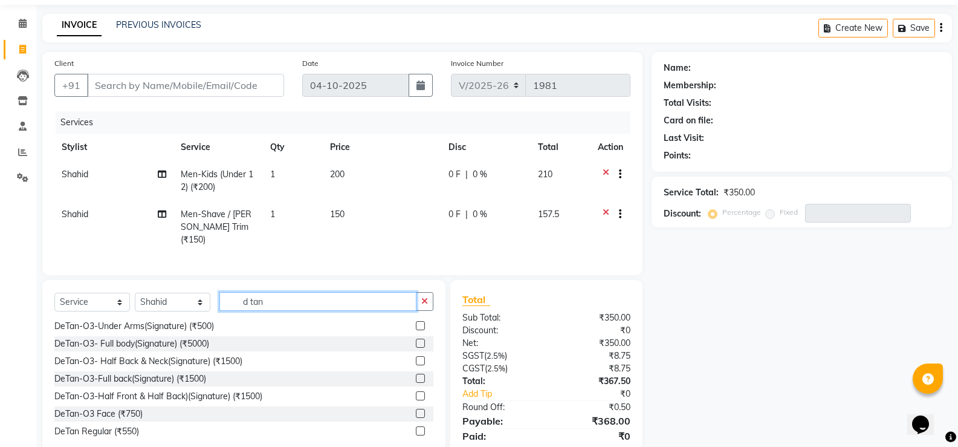
scroll to position [77, 0]
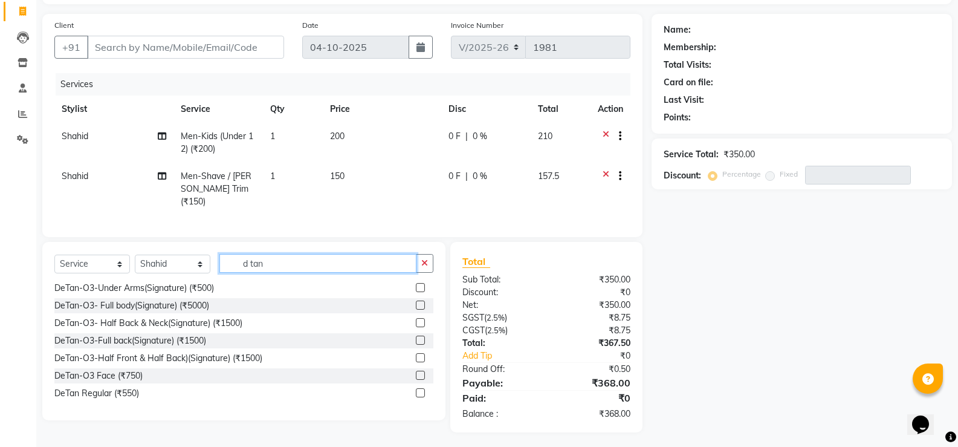
type input "d tan"
click at [416, 388] on label at bounding box center [420, 392] width 9 height 9
click at [416, 389] on input "checkbox" at bounding box center [420, 393] width 8 height 8
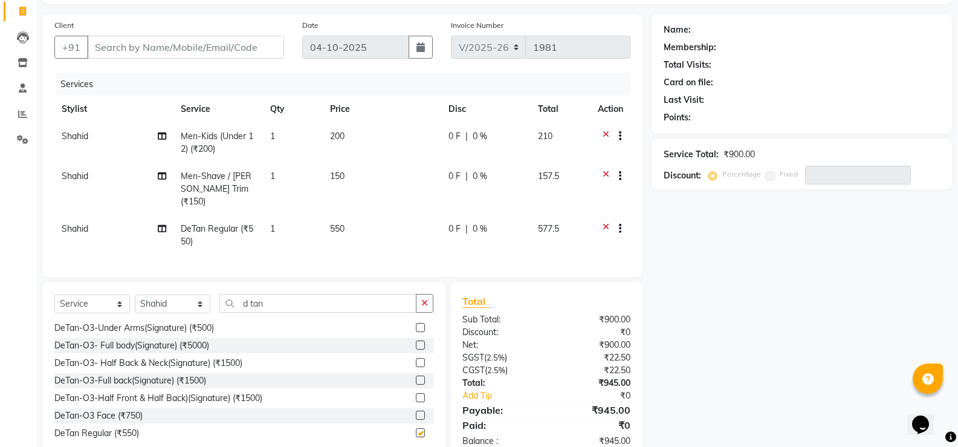
checkbox input "false"
click at [304, 297] on input "d tan" at bounding box center [317, 303] width 197 height 19
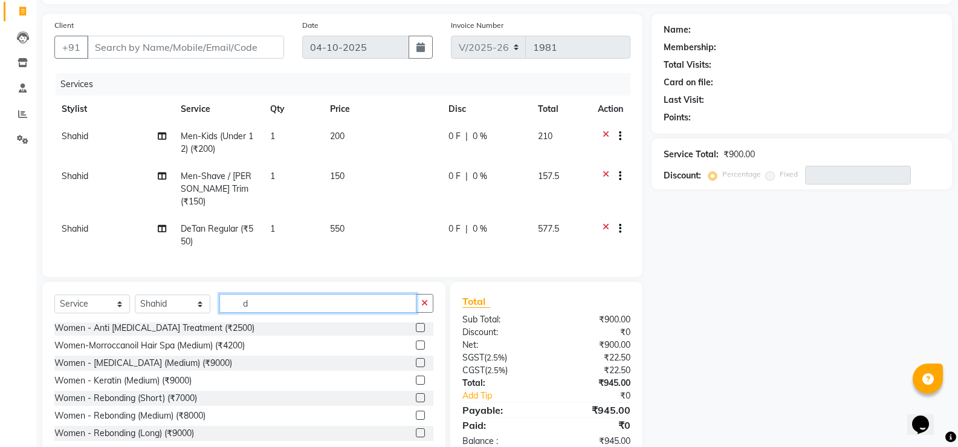
type input "d"
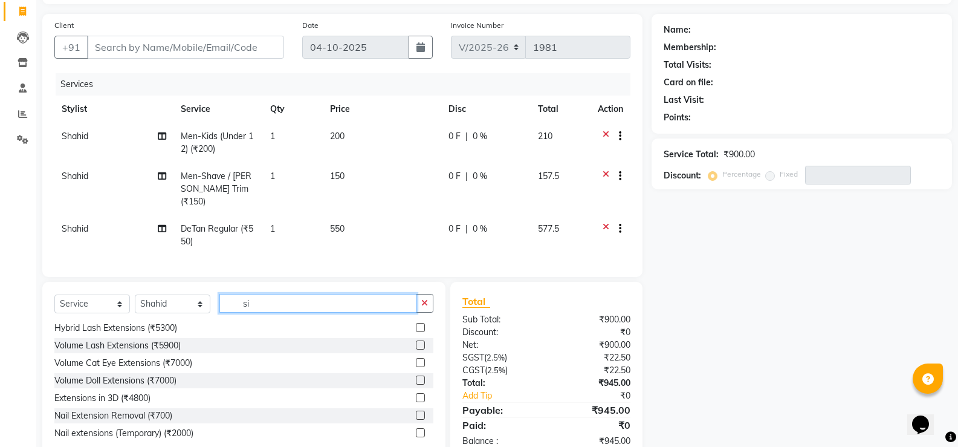
scroll to position [0, 0]
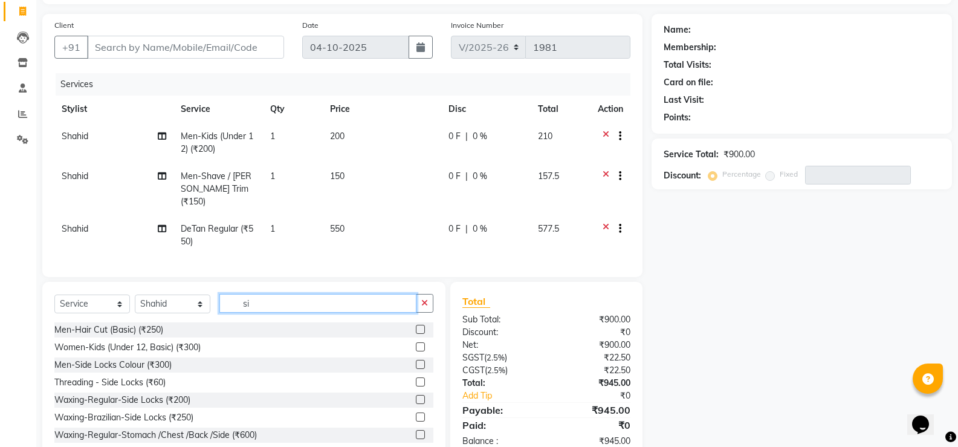
type input "s"
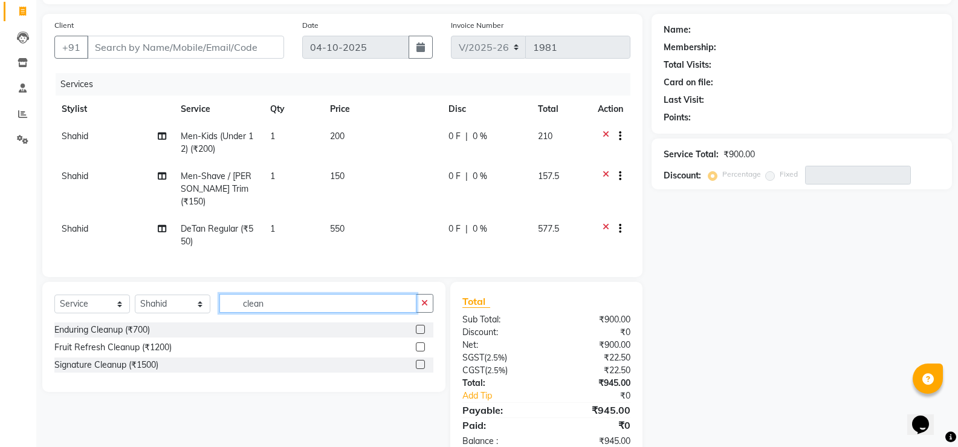
type input "clean"
click at [419, 361] on label at bounding box center [420, 364] width 9 height 9
click at [419, 361] on input "checkbox" at bounding box center [420, 365] width 8 height 8
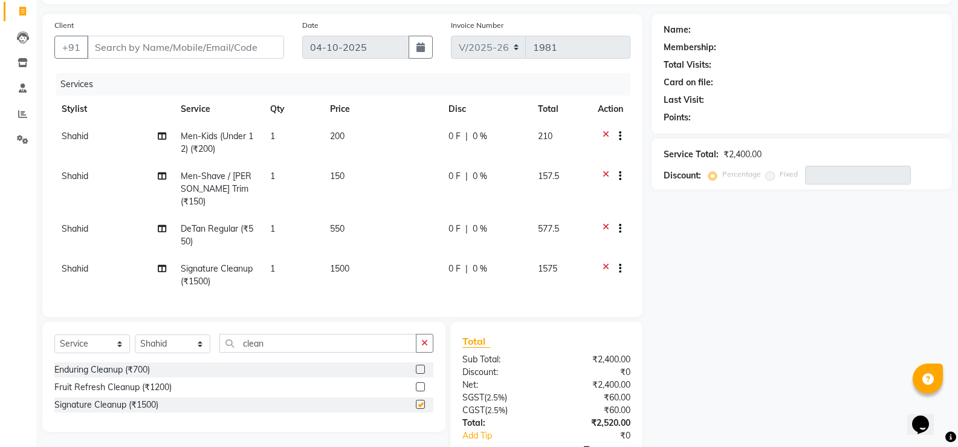
checkbox input "false"
click at [247, 48] on input "Client" at bounding box center [185, 47] width 197 height 23
type input "9"
type input "0"
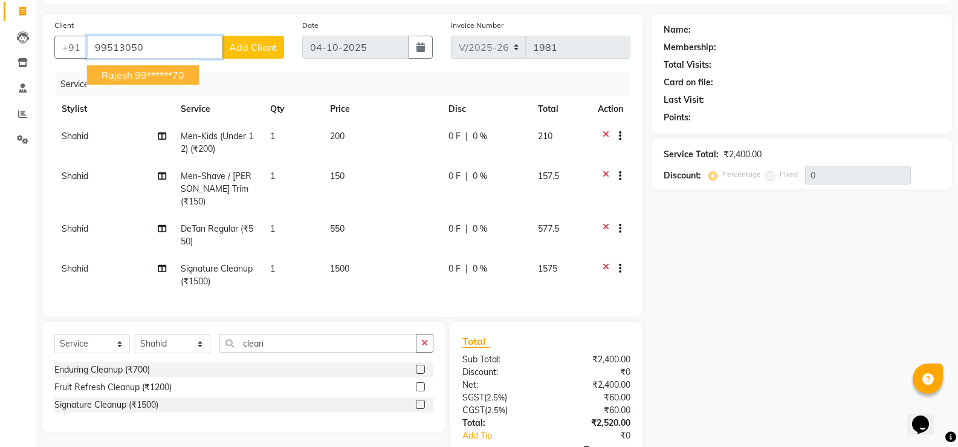
click at [184, 75] on ngb-highlight "99******70" at bounding box center [160, 75] width 50 height 12
type input "99******70"
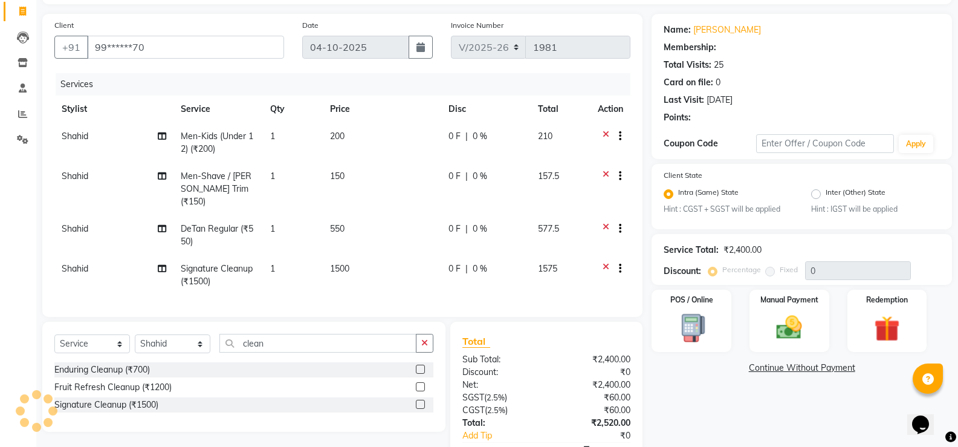
type input "15"
select select "1: Object"
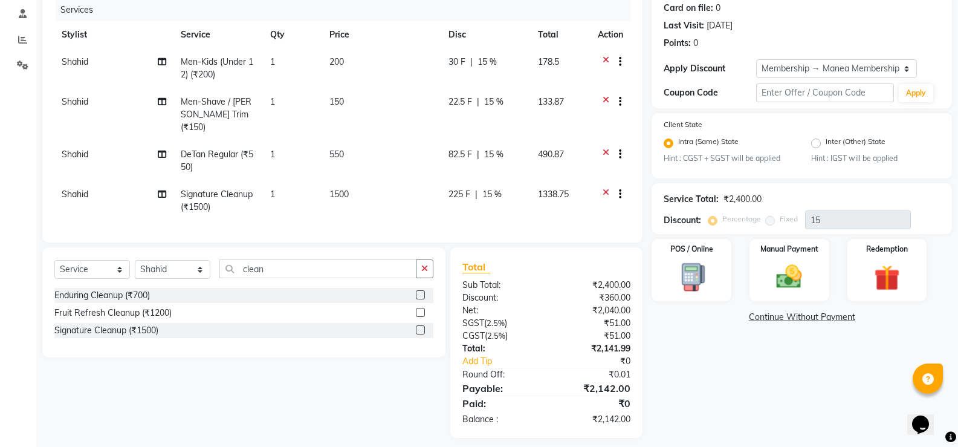
scroll to position [157, 0]
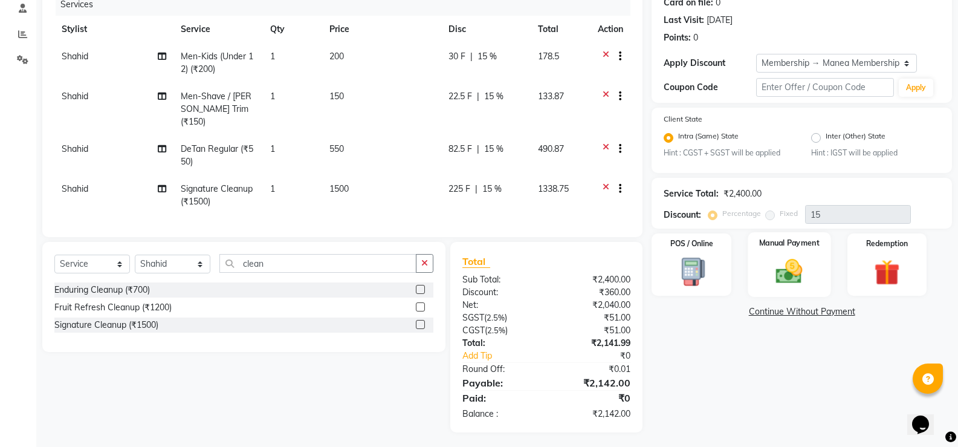
click at [764, 268] on div "Manual Payment" at bounding box center [789, 264] width 83 height 65
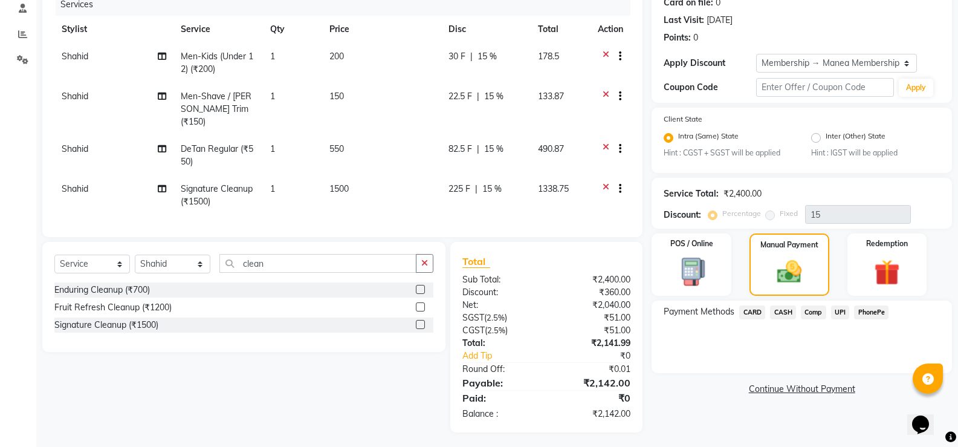
click at [757, 311] on span "CARD" at bounding box center [752, 312] width 26 height 14
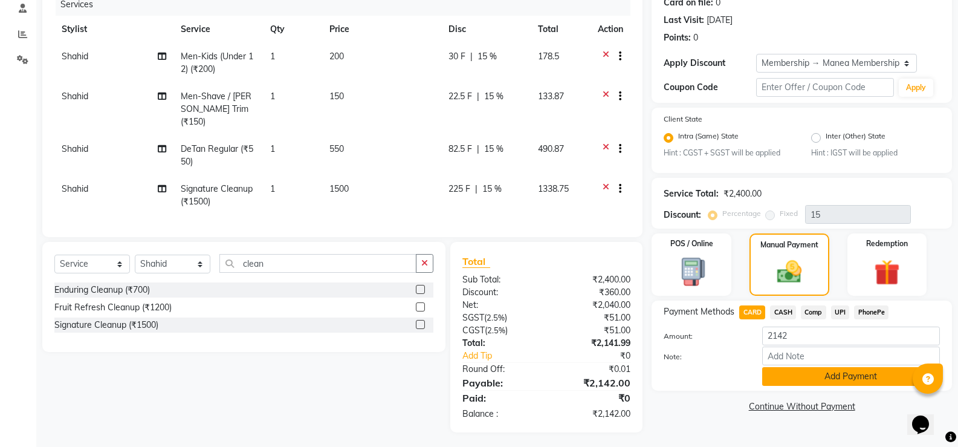
click at [862, 378] on button "Add Payment" at bounding box center [851, 376] width 178 height 19
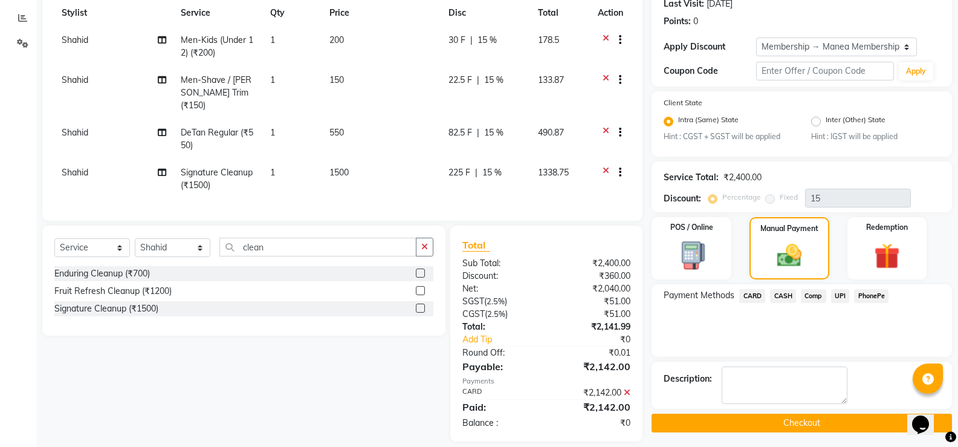
scroll to position [182, 0]
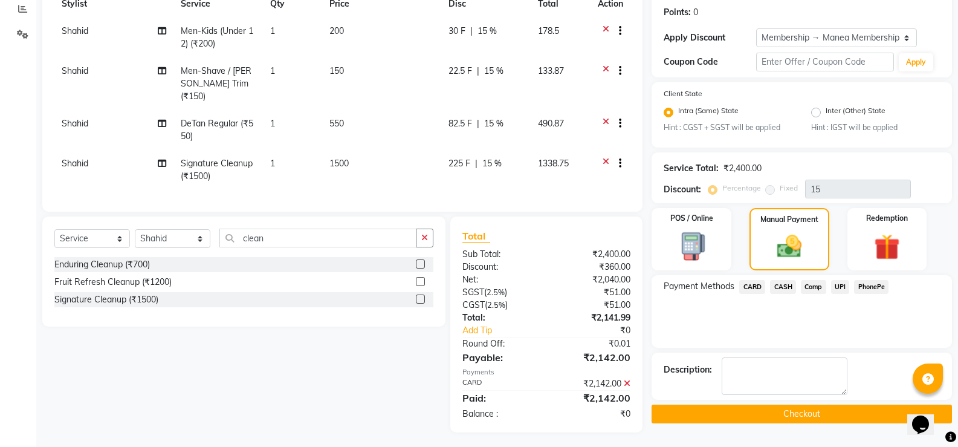
click at [841, 416] on button "Checkout" at bounding box center [802, 413] width 300 height 19
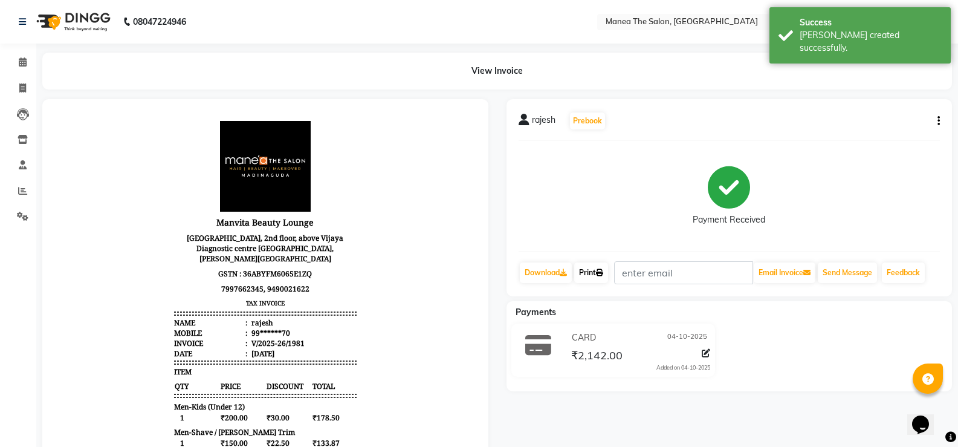
click at [596, 273] on link "Print" at bounding box center [591, 272] width 34 height 21
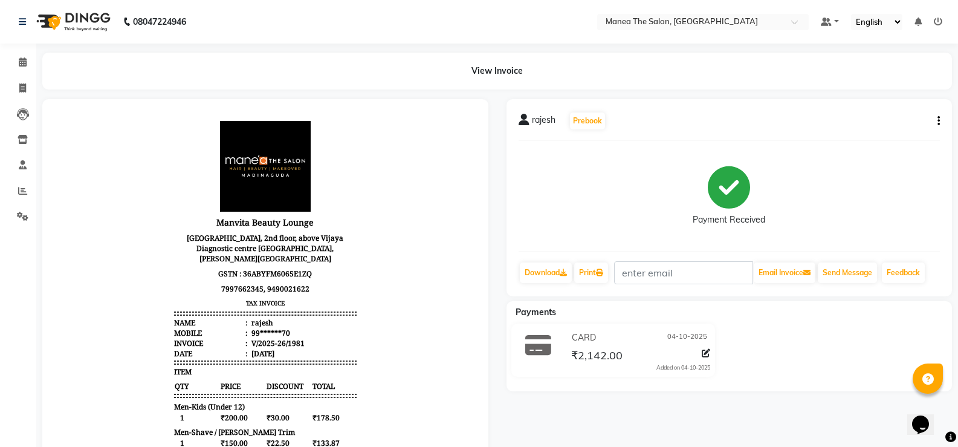
select select "5514"
select select "service"
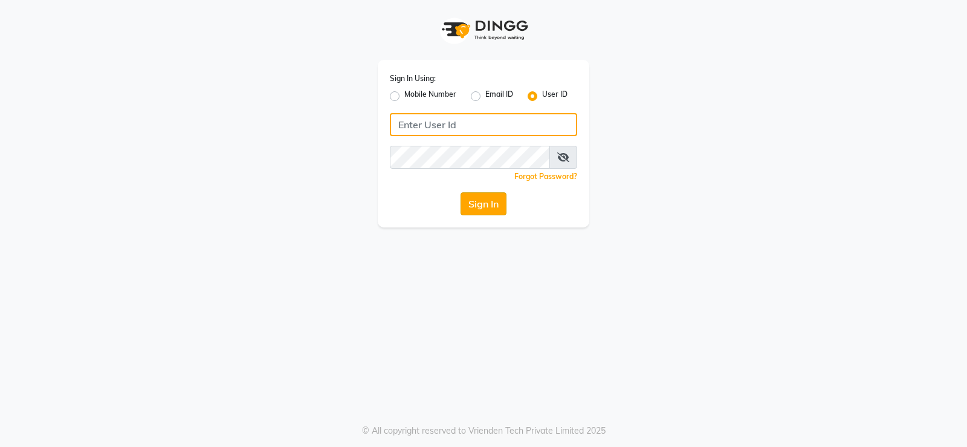
type input "9026627525"
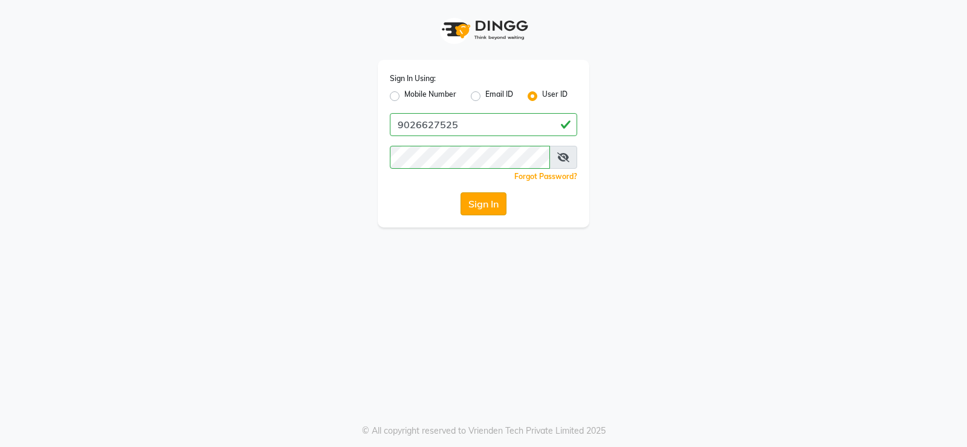
click at [470, 206] on button "Sign In" at bounding box center [484, 203] width 46 height 23
